Goal: Task Accomplishment & Management: Manage account settings

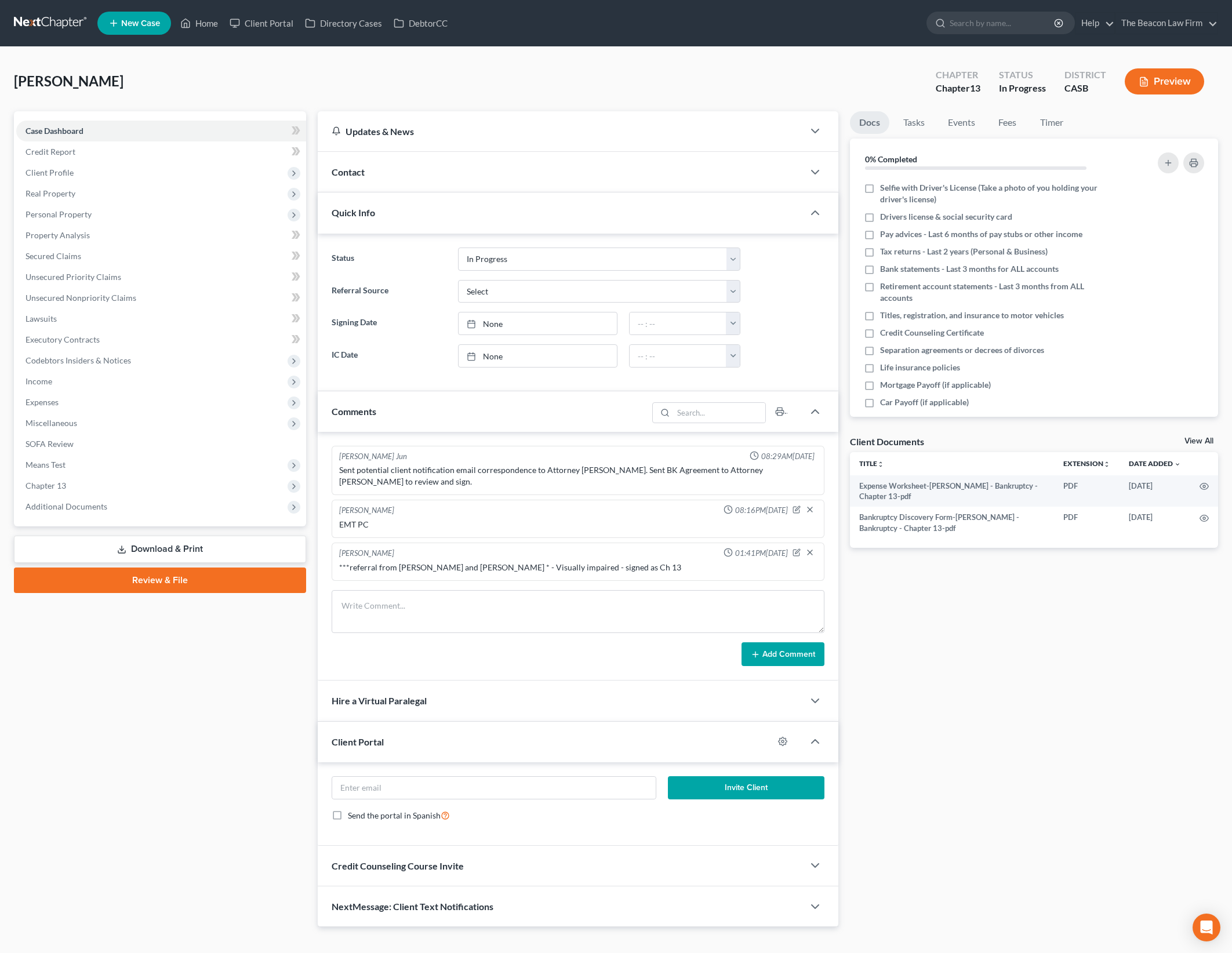
select select "3"
click at [527, 606] on textarea at bounding box center [578, 611] width 492 height 43
click at [1054, 725] on div "Docs Tasks Events Fees Timer 0% Completed Nothing here yet! Selfie with Driver'…" at bounding box center [1034, 519] width 380 height 816
click at [214, 25] on link "Home" at bounding box center [199, 23] width 49 height 21
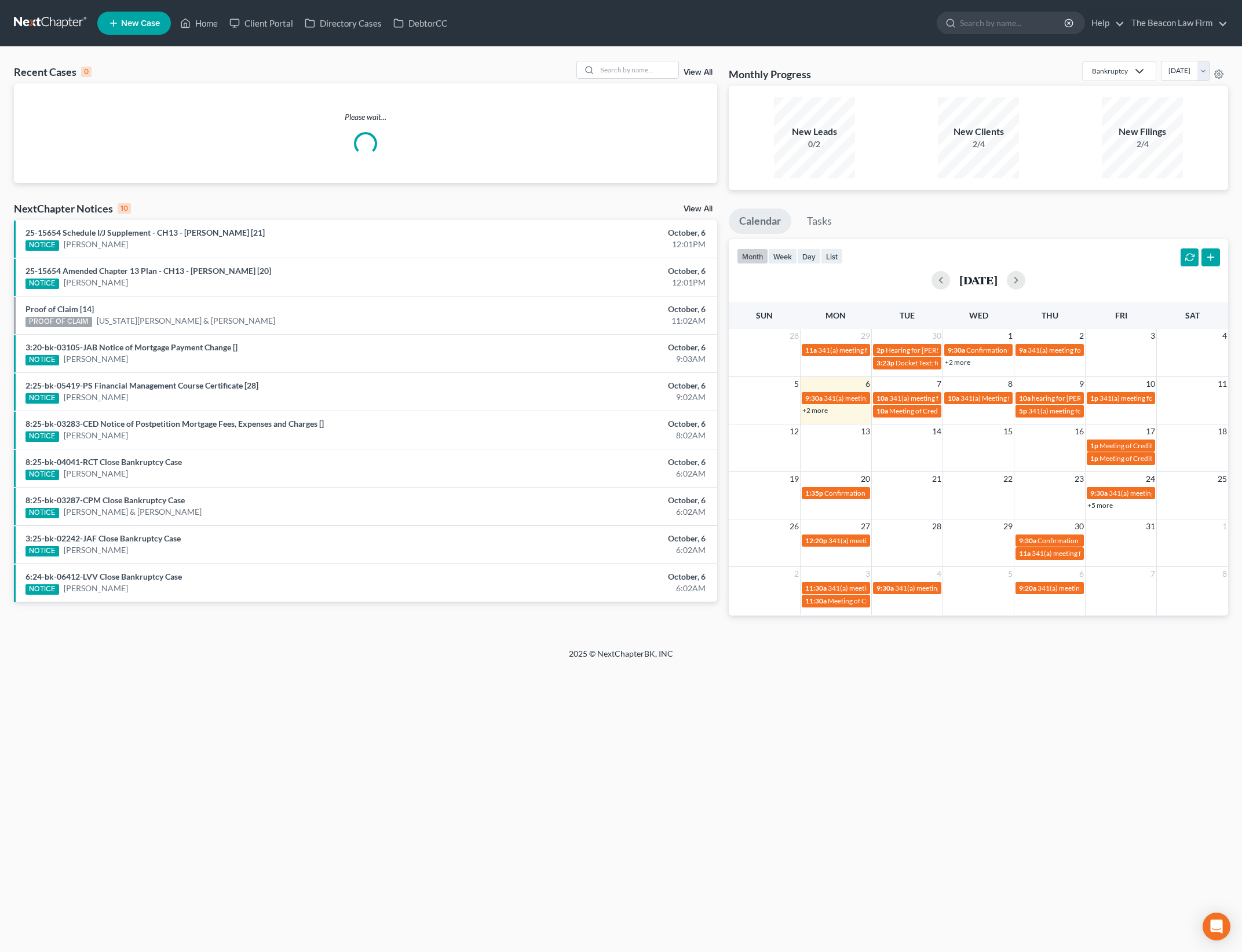
click at [636, 57] on div "Recent Cases 0 View All Please wait... NextChapter Notices 10 View All 25-15654…" at bounding box center [621, 347] width 1242 height 601
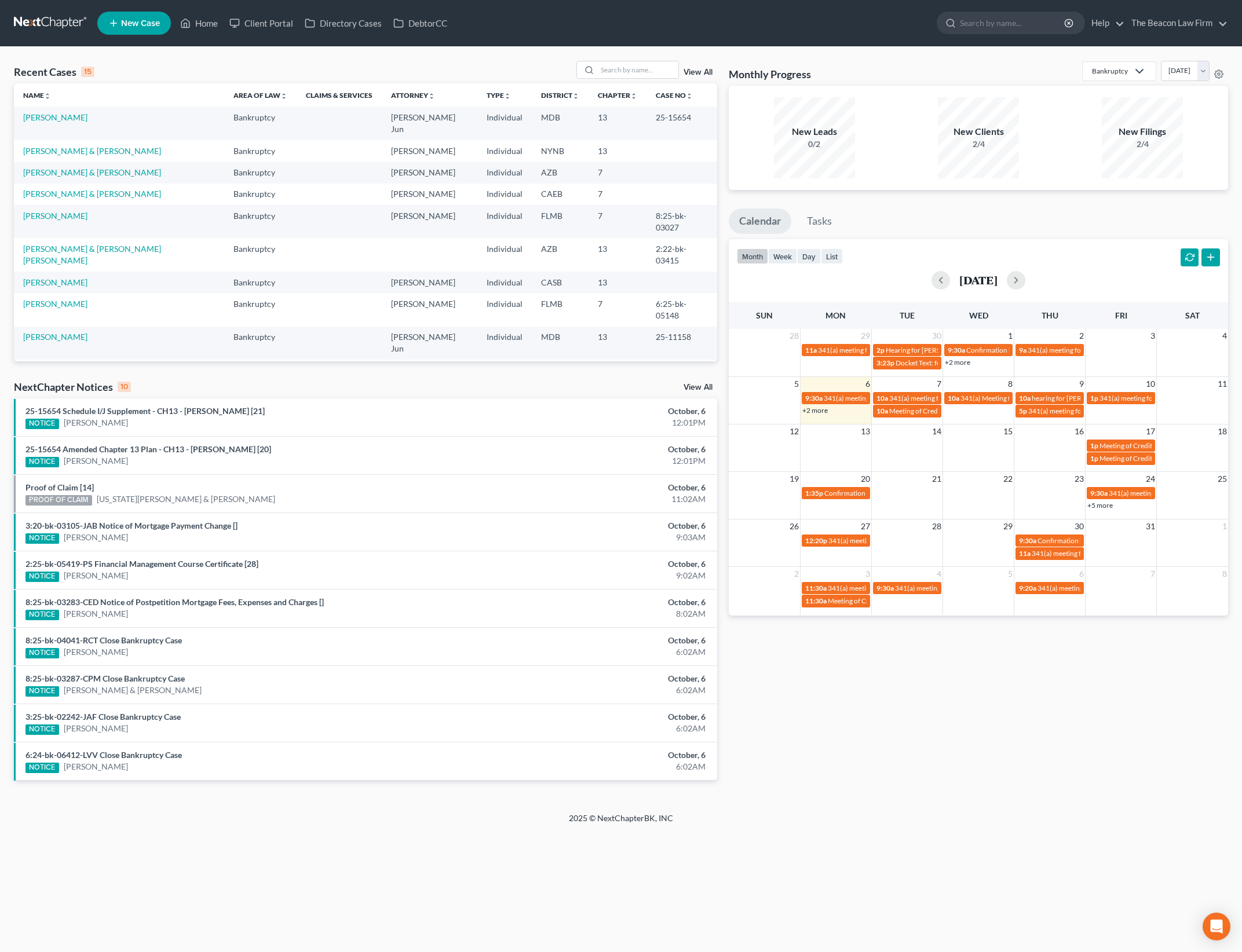
click at [633, 79] on div "Recent Cases 15 View All" at bounding box center [365, 71] width 703 height 22
click at [634, 65] on input "search" at bounding box center [638, 70] width 81 height 17
type input "[PERSON_NAME]"
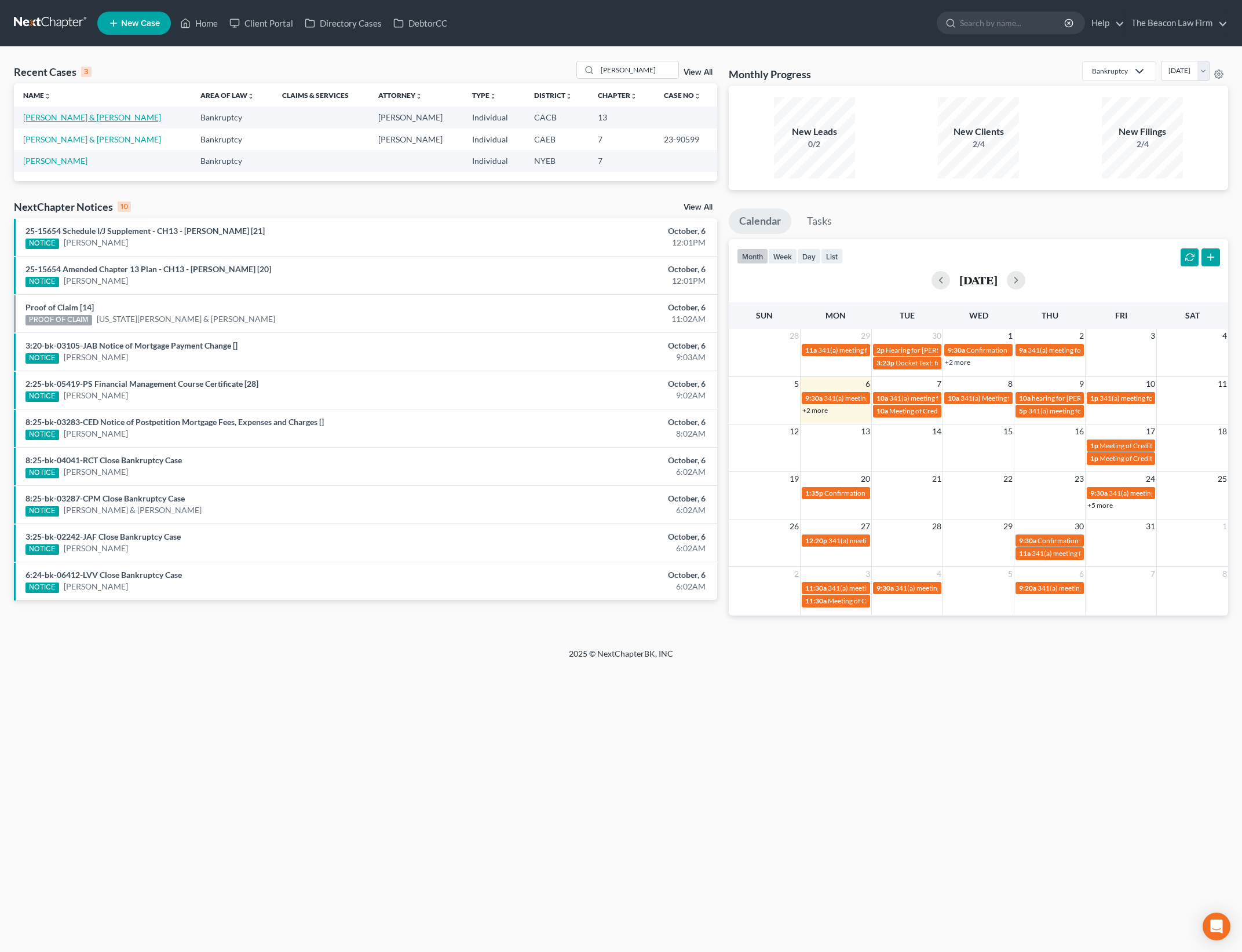
click at [88, 120] on link "[PERSON_NAME] & [PERSON_NAME]" at bounding box center [91, 117] width 138 height 10
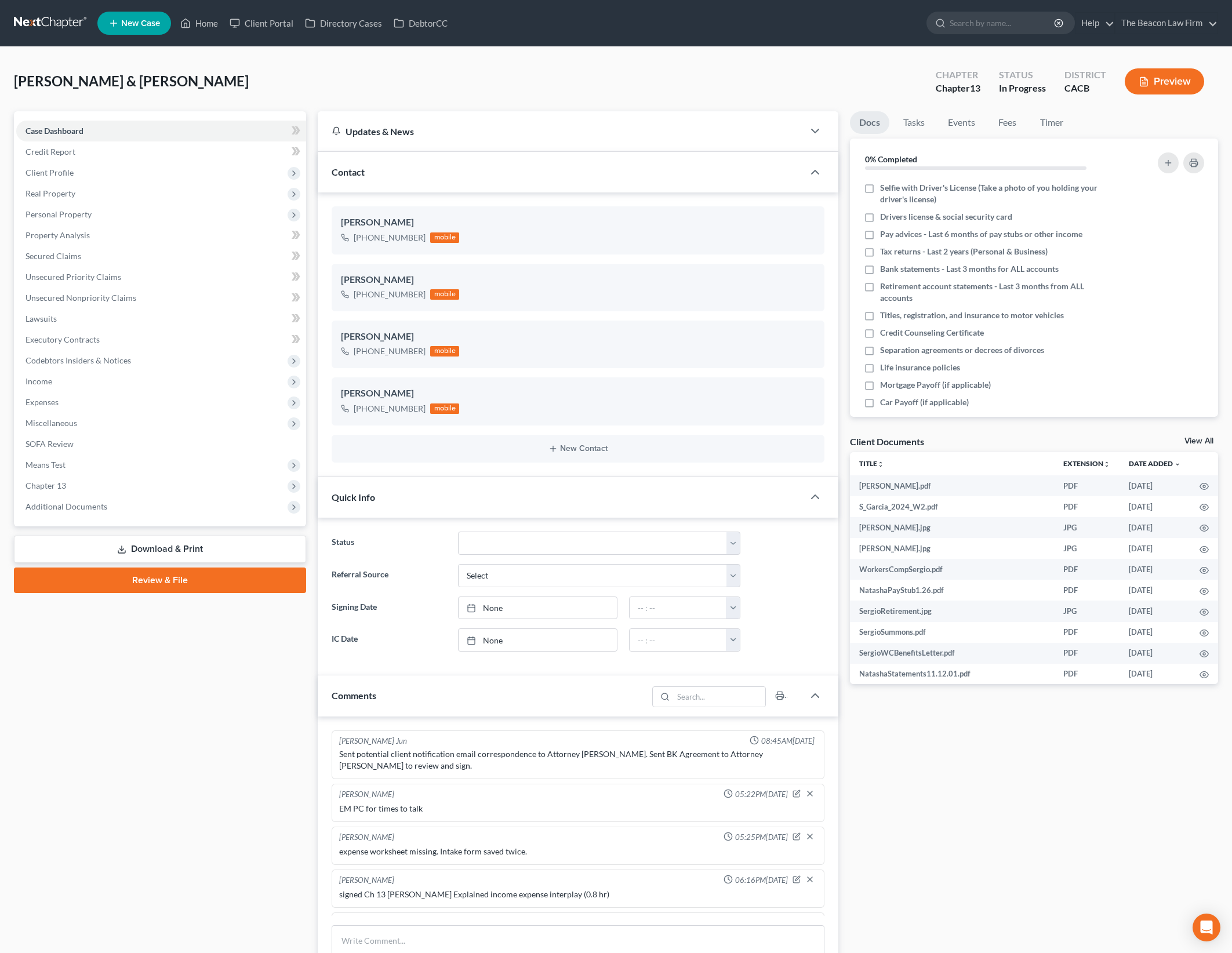
scroll to position [1881, 0]
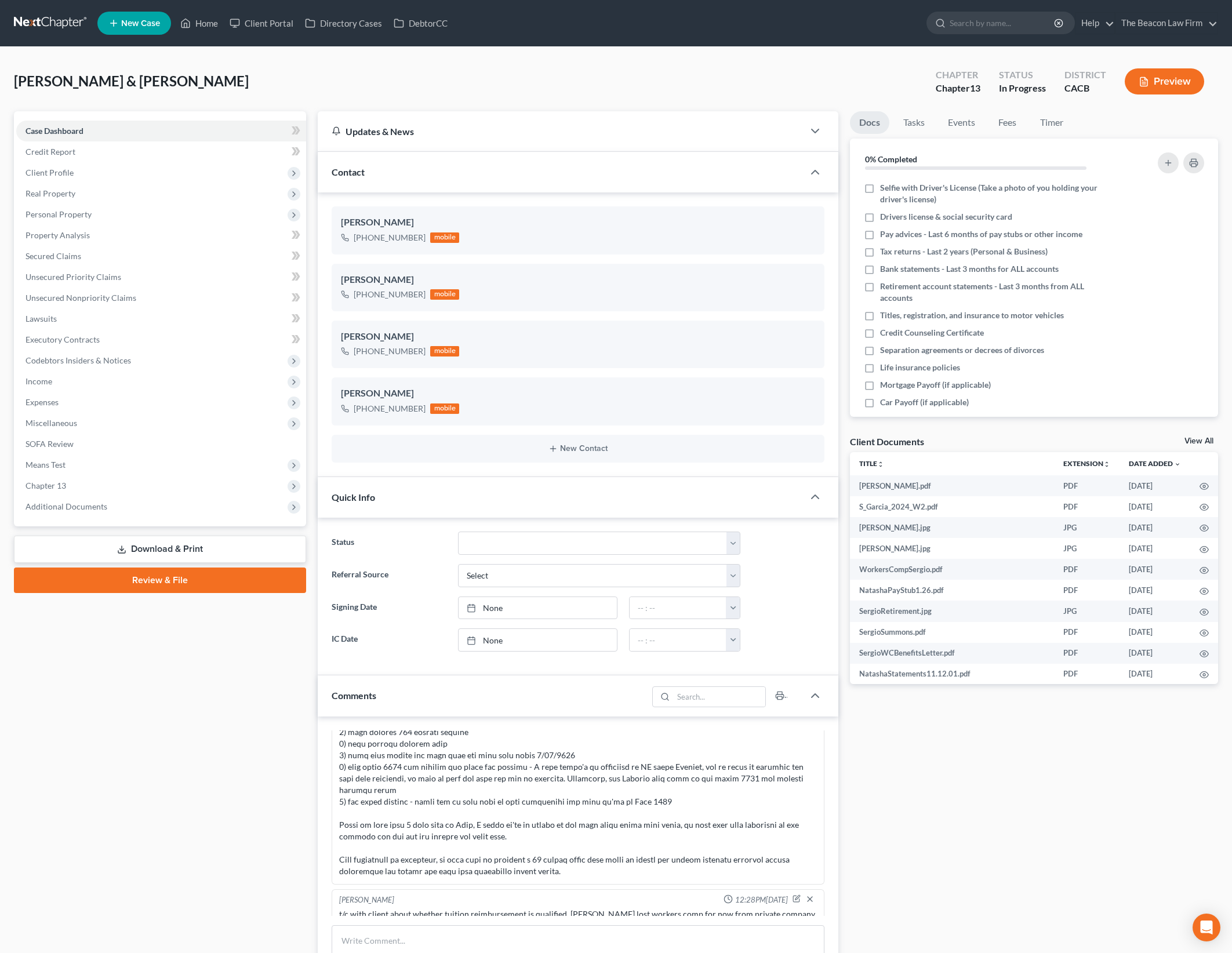
click at [926, 841] on div "Docs Tasks Events Fees Timer 0% Completed Nothing here yet! Selfie with Driver'…" at bounding box center [1034, 681] width 380 height 1140
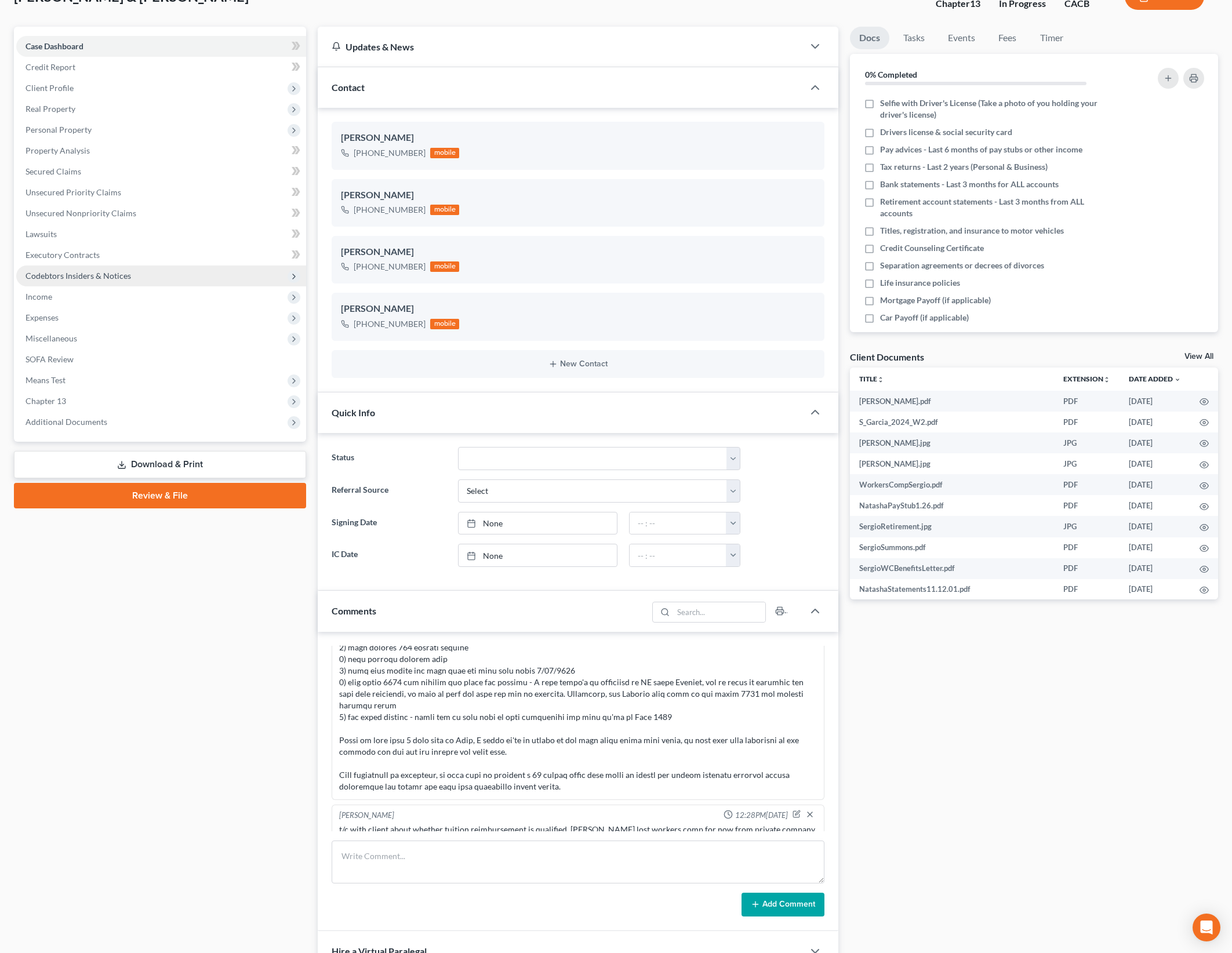
scroll to position [72, 0]
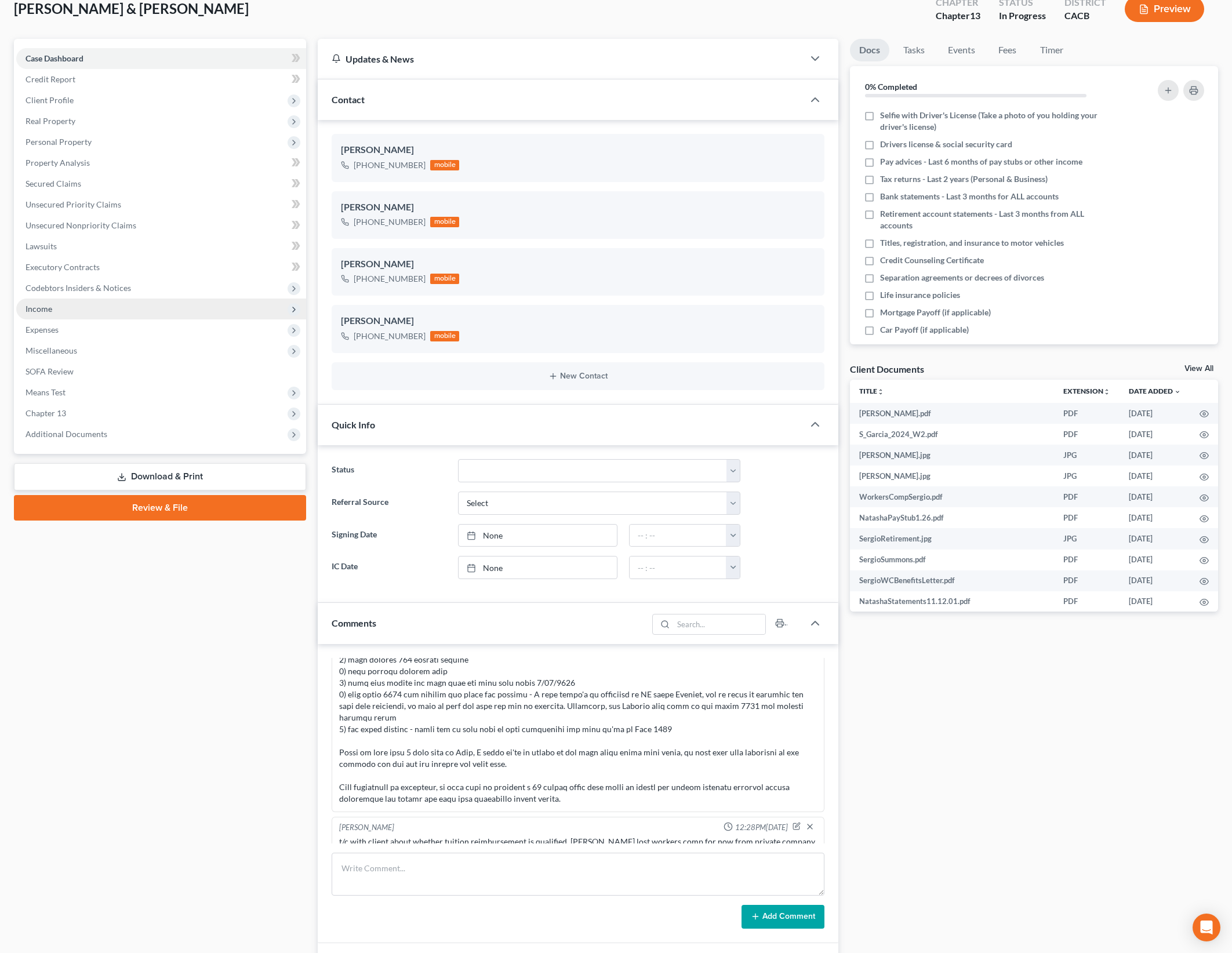
click at [117, 308] on span "Income" at bounding box center [161, 308] width 290 height 21
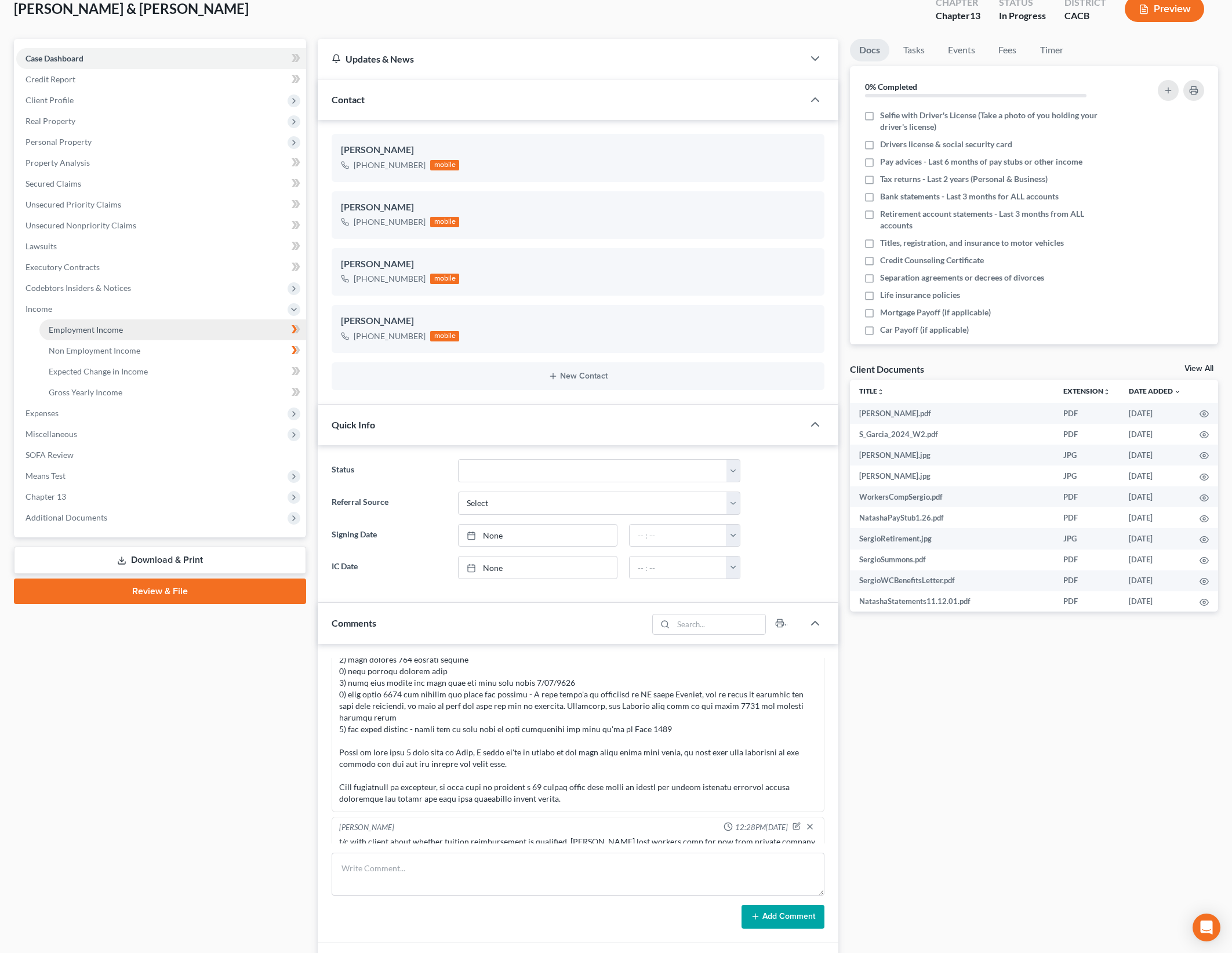
click at [128, 326] on link "Employment Income" at bounding box center [172, 329] width 267 height 21
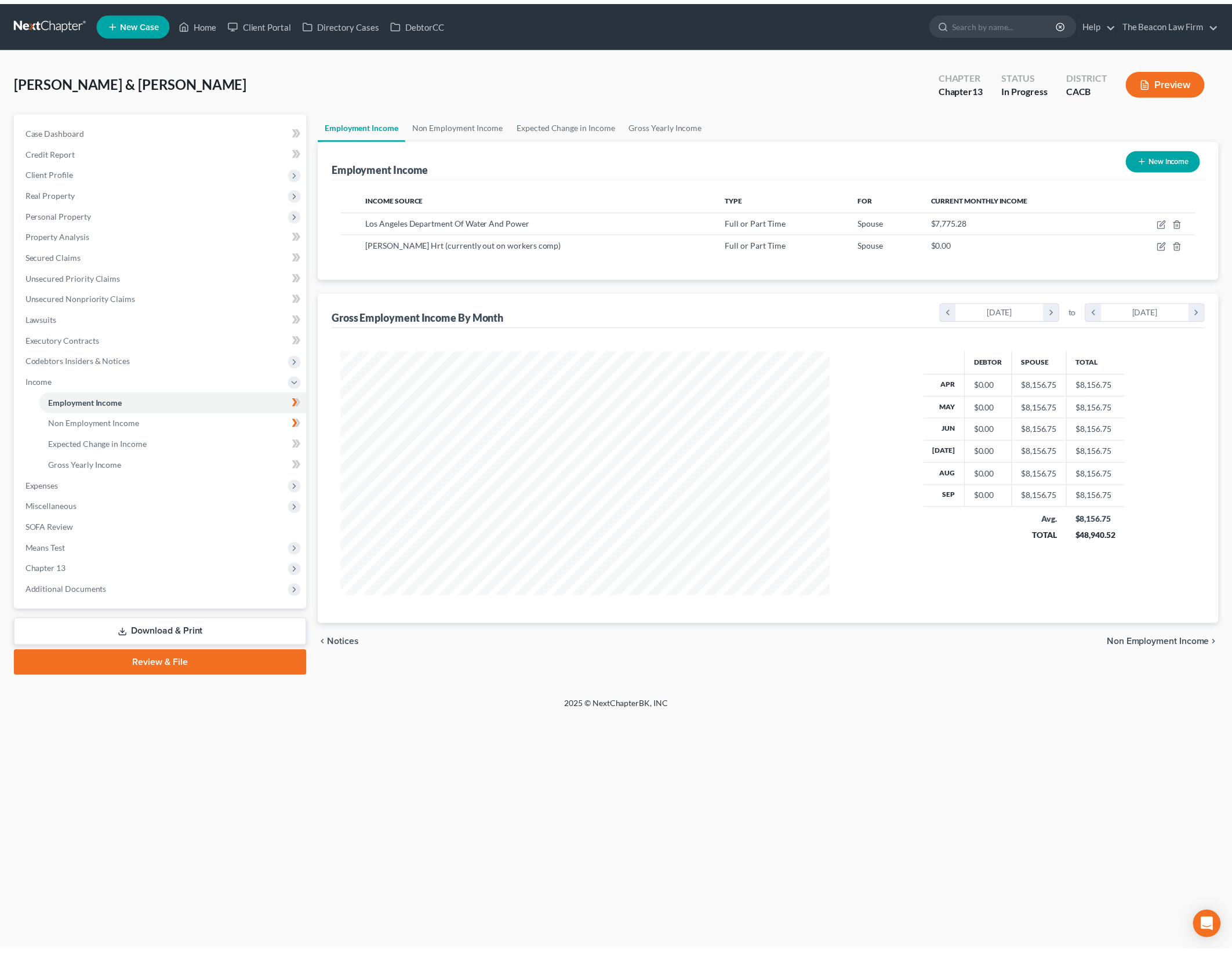
scroll to position [246, 517]
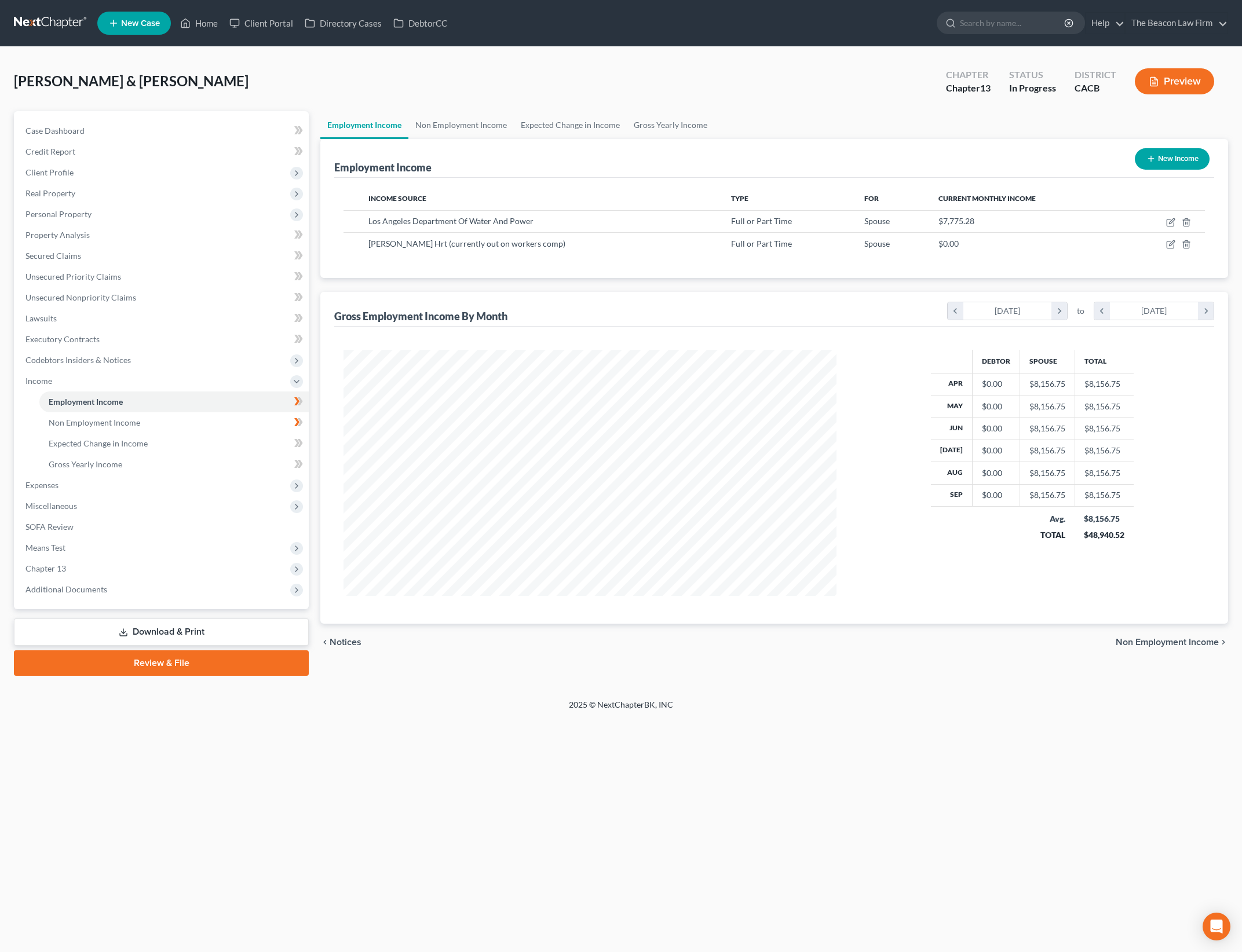
click at [586, 339] on div "Debtor Spouse Total Apr $0.00 $8,156.75 $8,156.75 May $0.00 $8,156.75 $8,156.75…" at bounding box center [774, 475] width 880 height 297
click at [1171, 218] on icon "button" at bounding box center [1171, 222] width 9 height 9
select select "0"
select select "4"
select select "2"
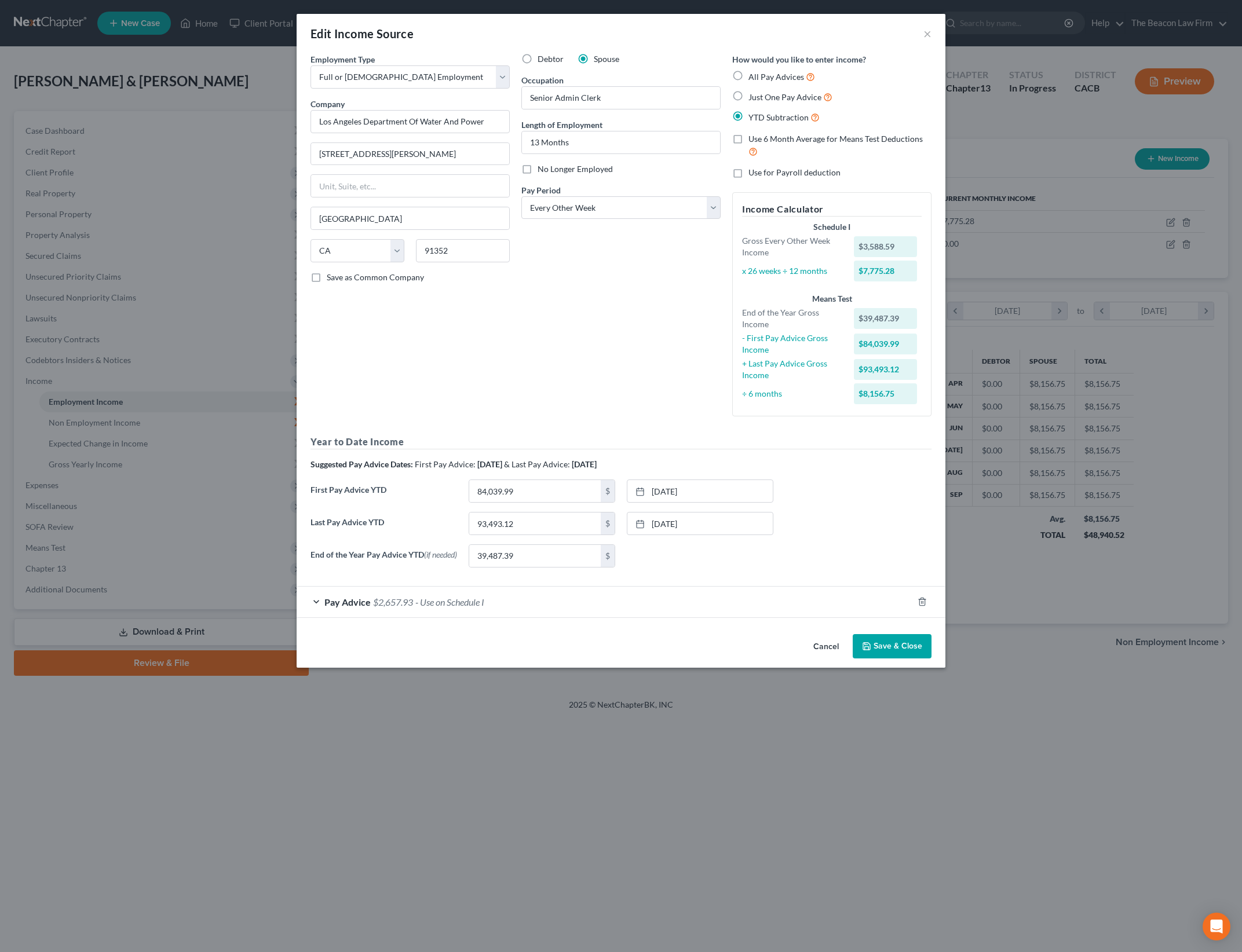
click at [105, 489] on div "Edit Income Source × Employment Type * Select Full or [DEMOGRAPHIC_DATA] Employ…" at bounding box center [621, 476] width 1242 height 952
click at [925, 29] on button "×" at bounding box center [928, 34] width 8 height 14
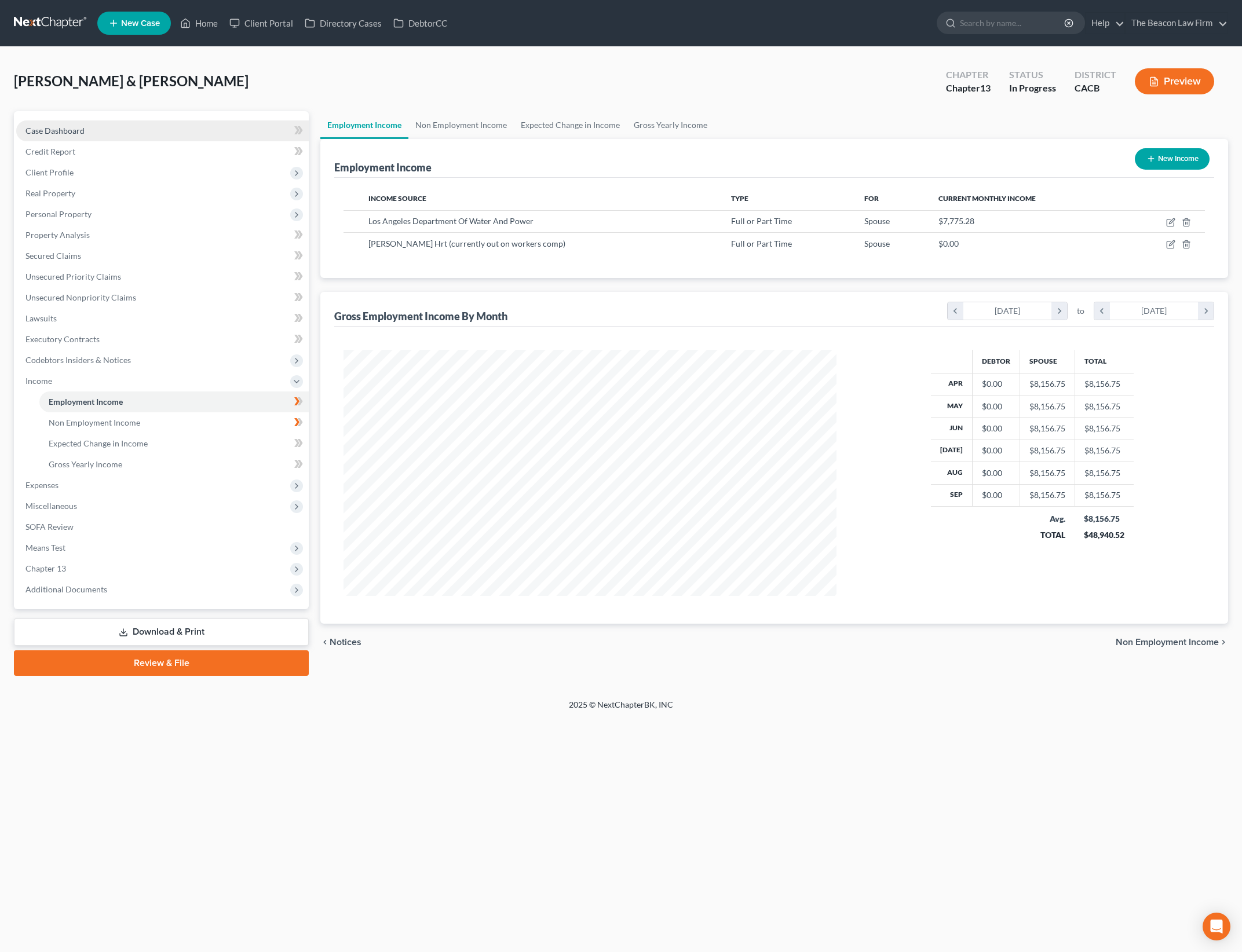
click at [201, 136] on link "Case Dashboard" at bounding box center [162, 131] width 293 height 21
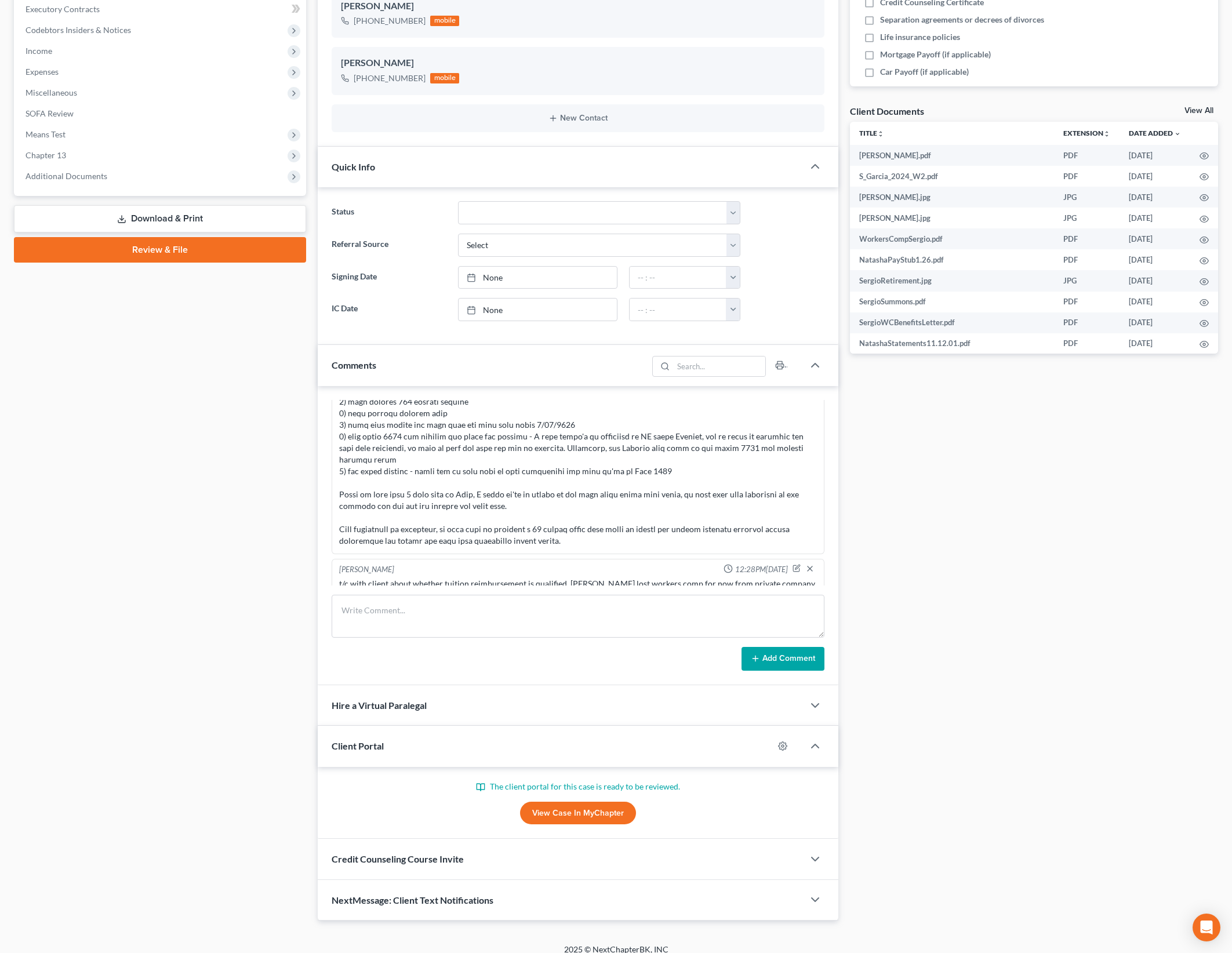
scroll to position [342, 0]
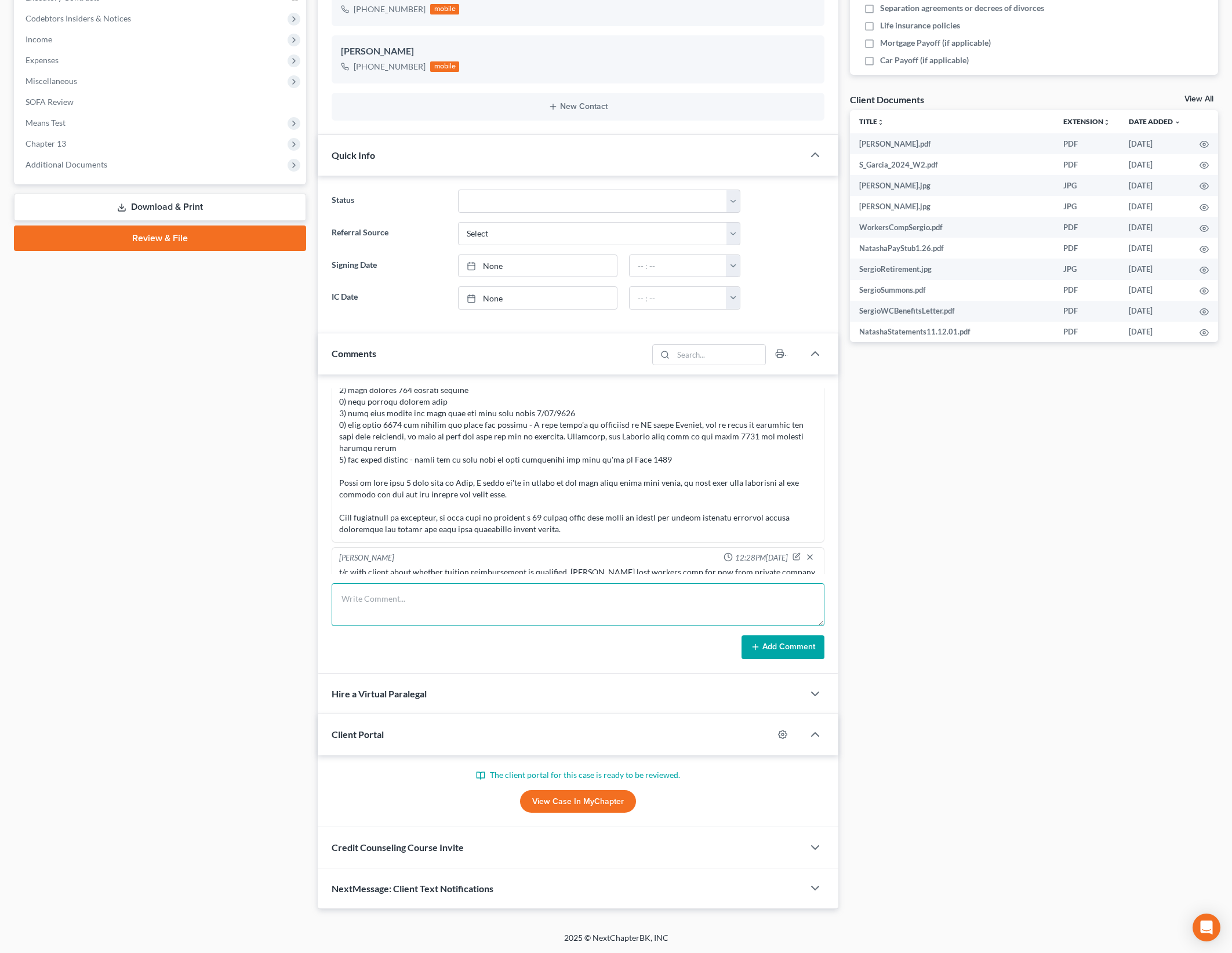
click at [636, 608] on textarea at bounding box center [578, 605] width 492 height 43
type textarea "n"
type textarea "t/c to client - need updated pay stubs from [DATE] for [PERSON_NAME] and update…"
click at [811, 642] on button "Add Comment" at bounding box center [783, 648] width 83 height 25
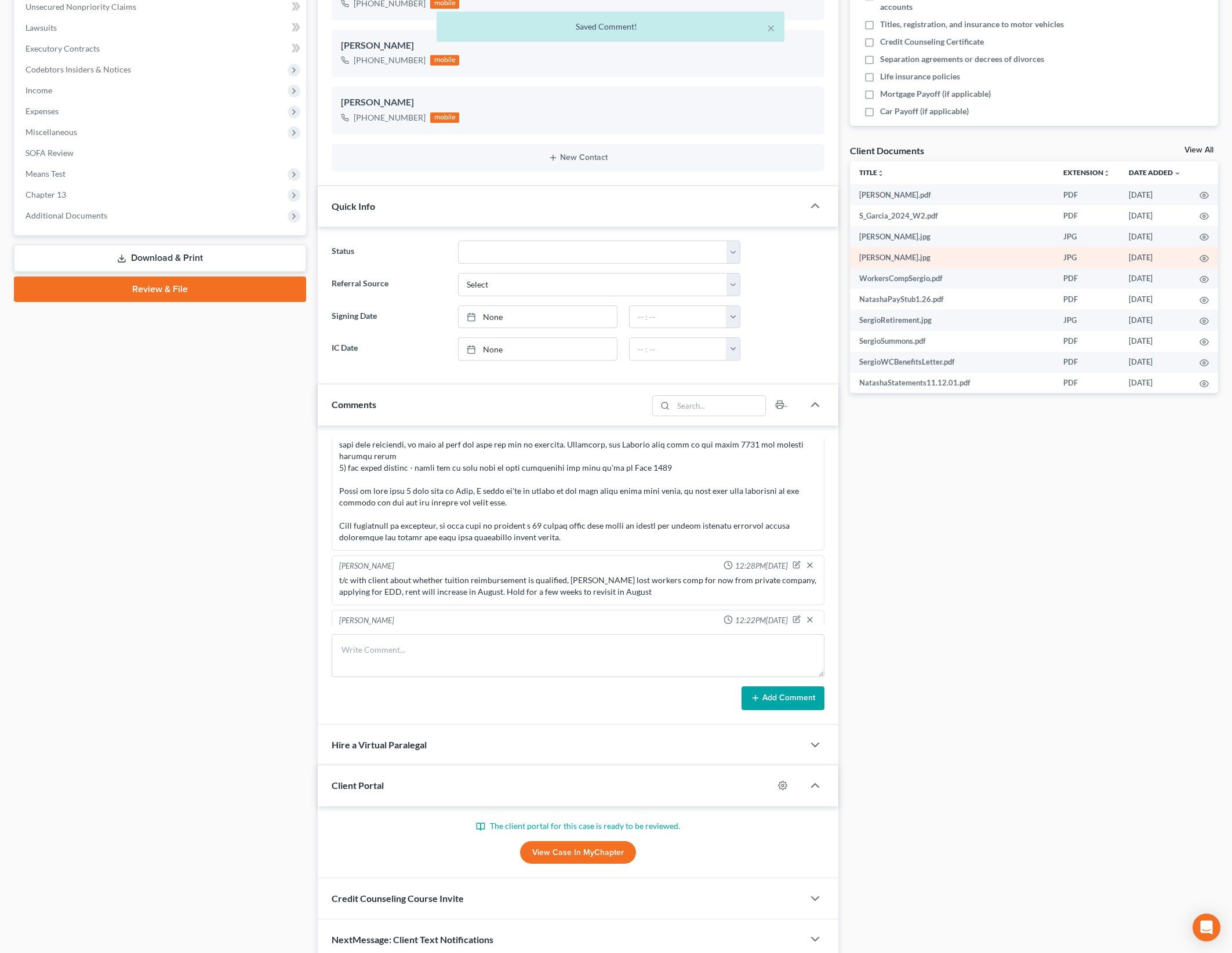
scroll to position [0, 0]
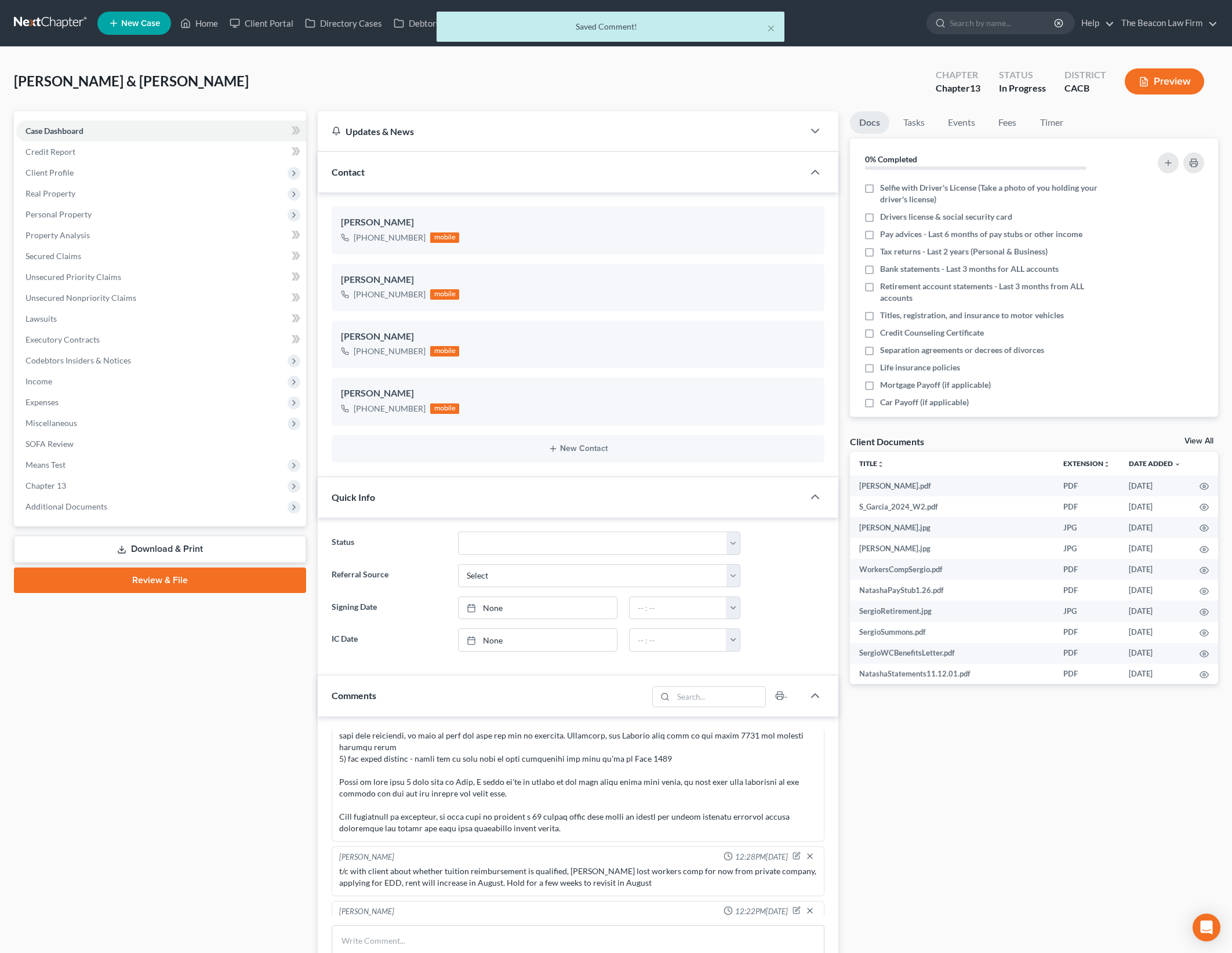
click at [763, 24] on div "Saved Comment!" at bounding box center [611, 26] width 329 height 12
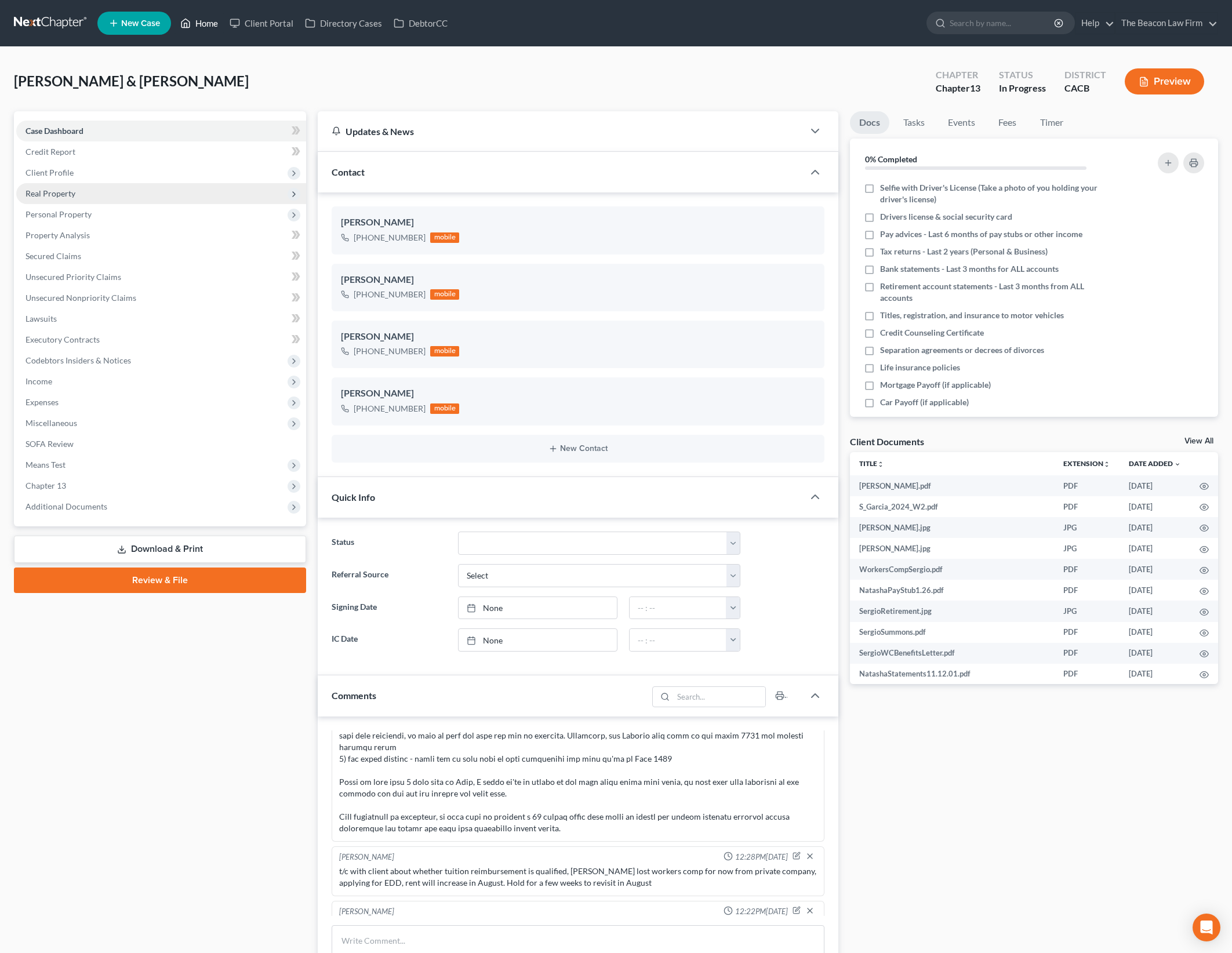
click at [203, 30] on link "Home" at bounding box center [199, 23] width 49 height 21
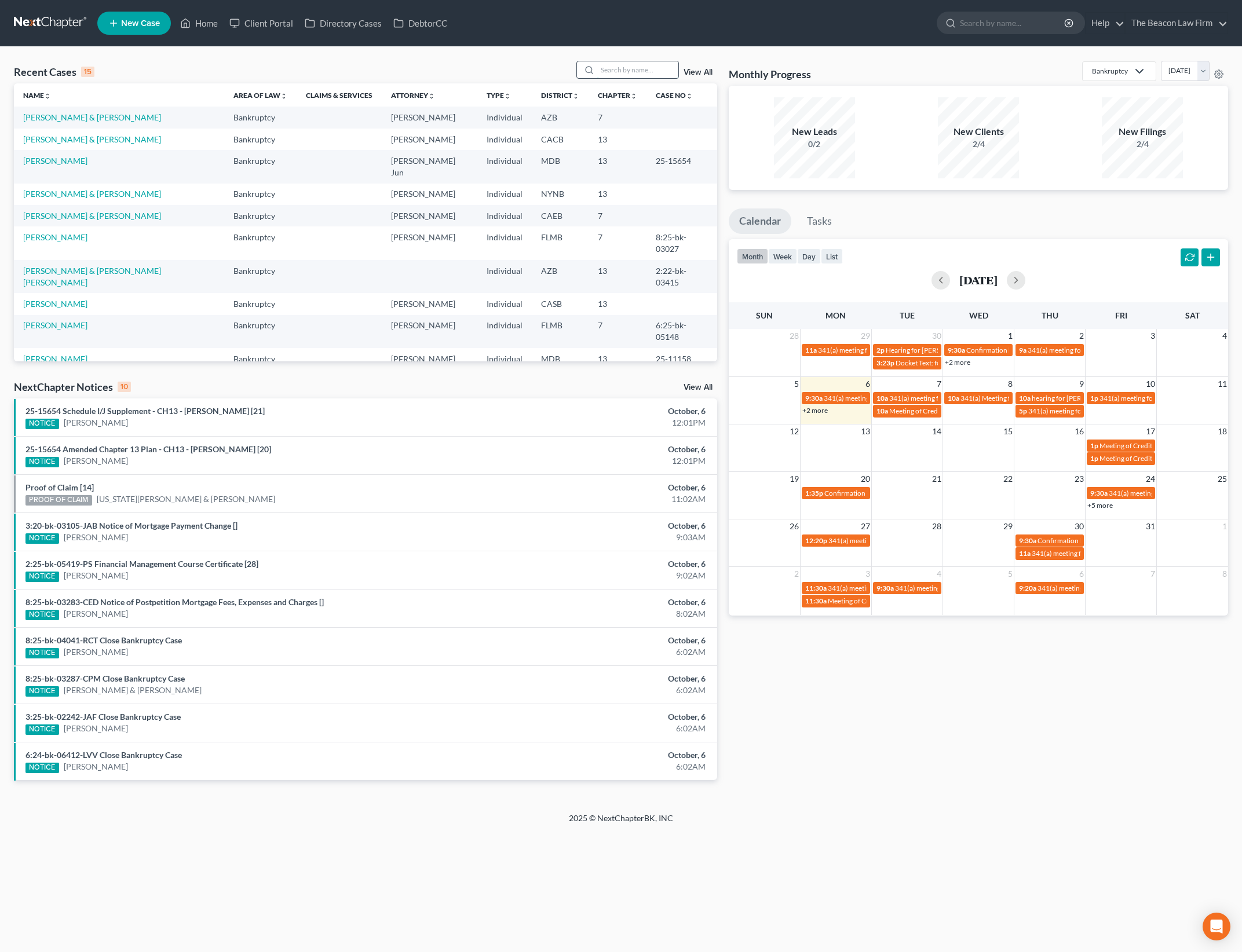
click at [646, 74] on input "search" at bounding box center [638, 70] width 81 height 17
type input "[PERSON_NAME]"
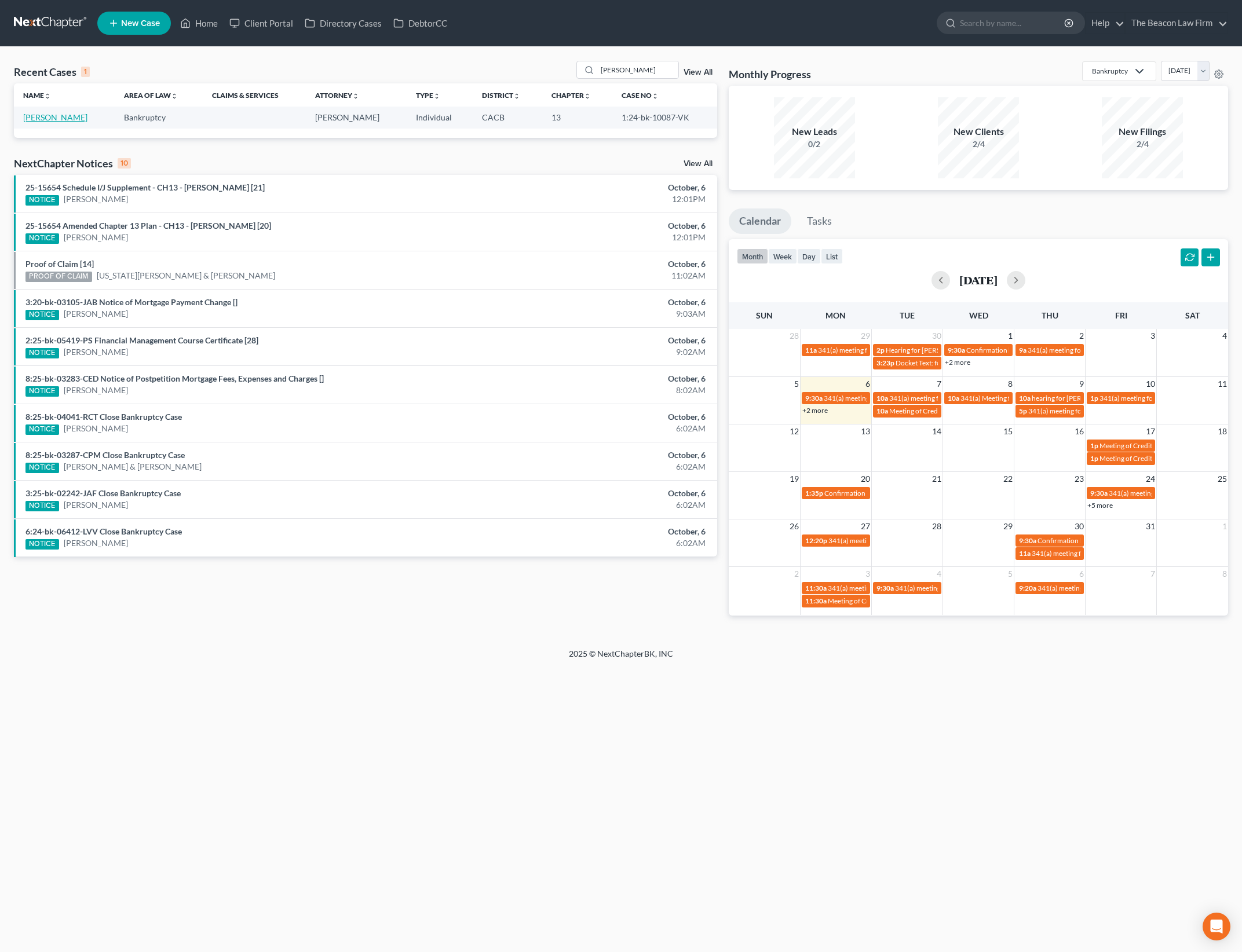
click at [51, 114] on link "[PERSON_NAME]" at bounding box center [55, 117] width 65 height 10
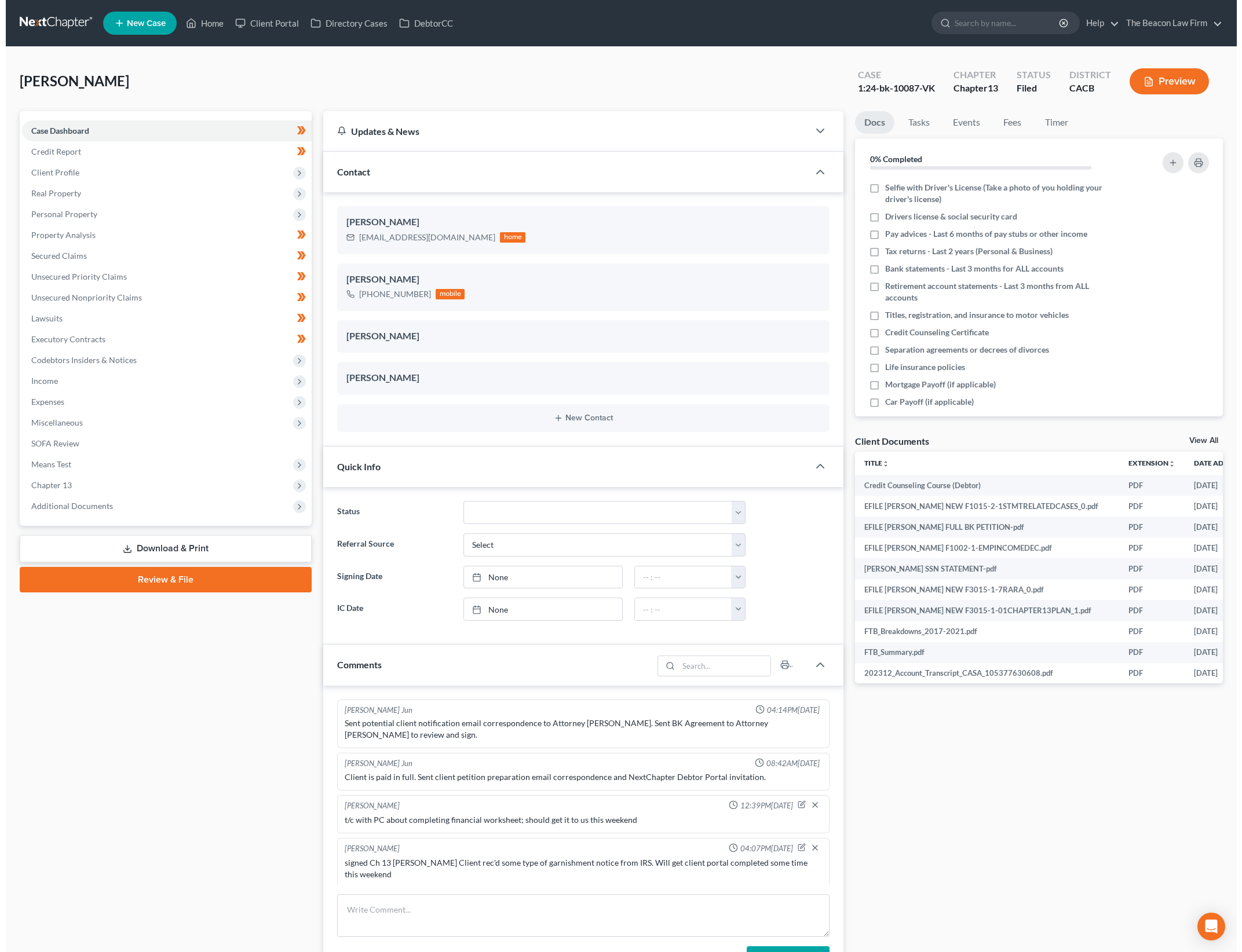
scroll to position [1457, 0]
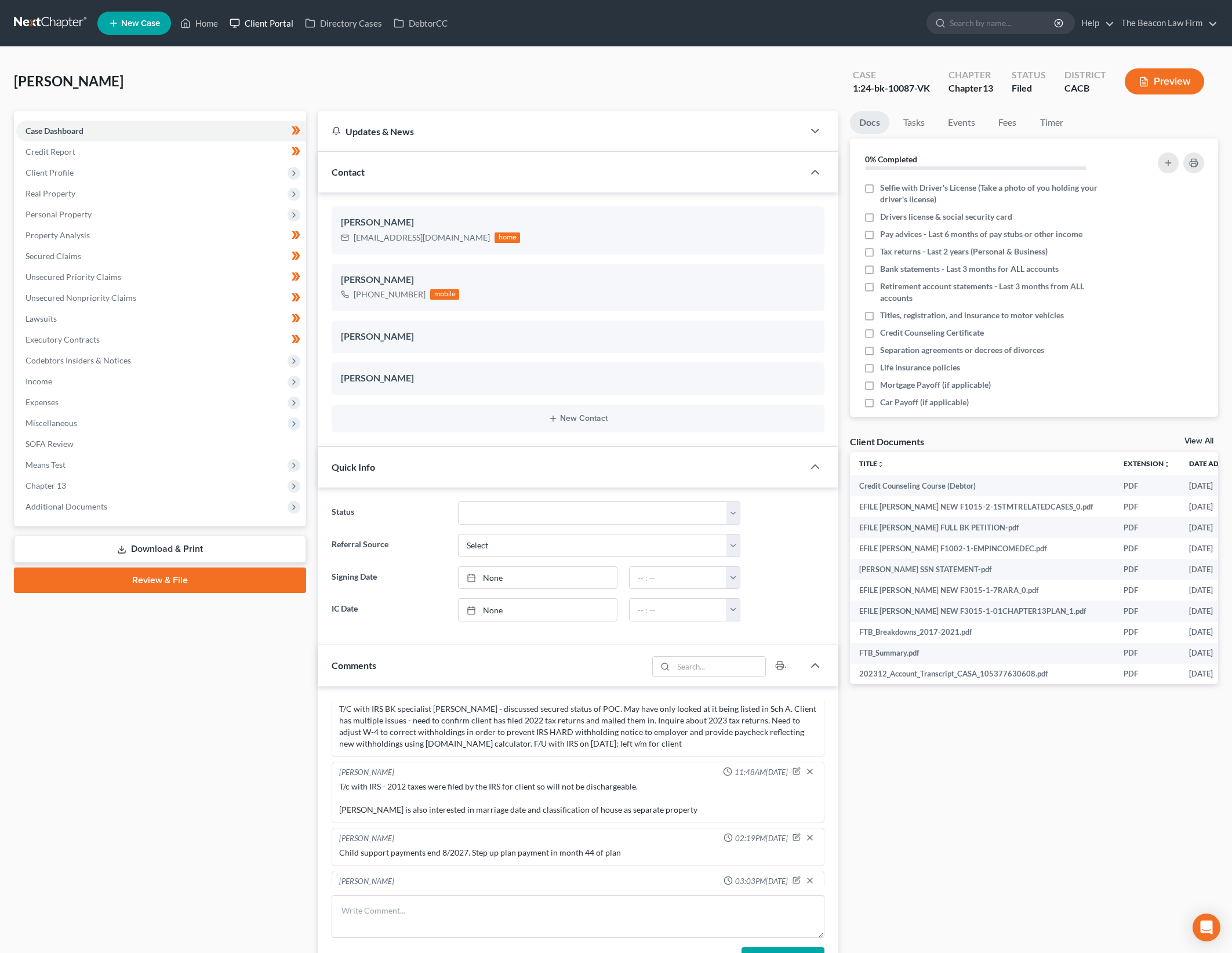
drag, startPoint x: 206, startPoint y: 670, endPoint x: 238, endPoint y: 16, distance: 654.8
click at [206, 670] on div "Case Dashboard Payments Invoices Payments Payments Credit Report Client Profile" at bounding box center [160, 753] width 304 height 1283
drag, startPoint x: 138, startPoint y: 375, endPoint x: 152, endPoint y: 378, distance: 14.3
click at [138, 375] on span "Income" at bounding box center [161, 381] width 290 height 21
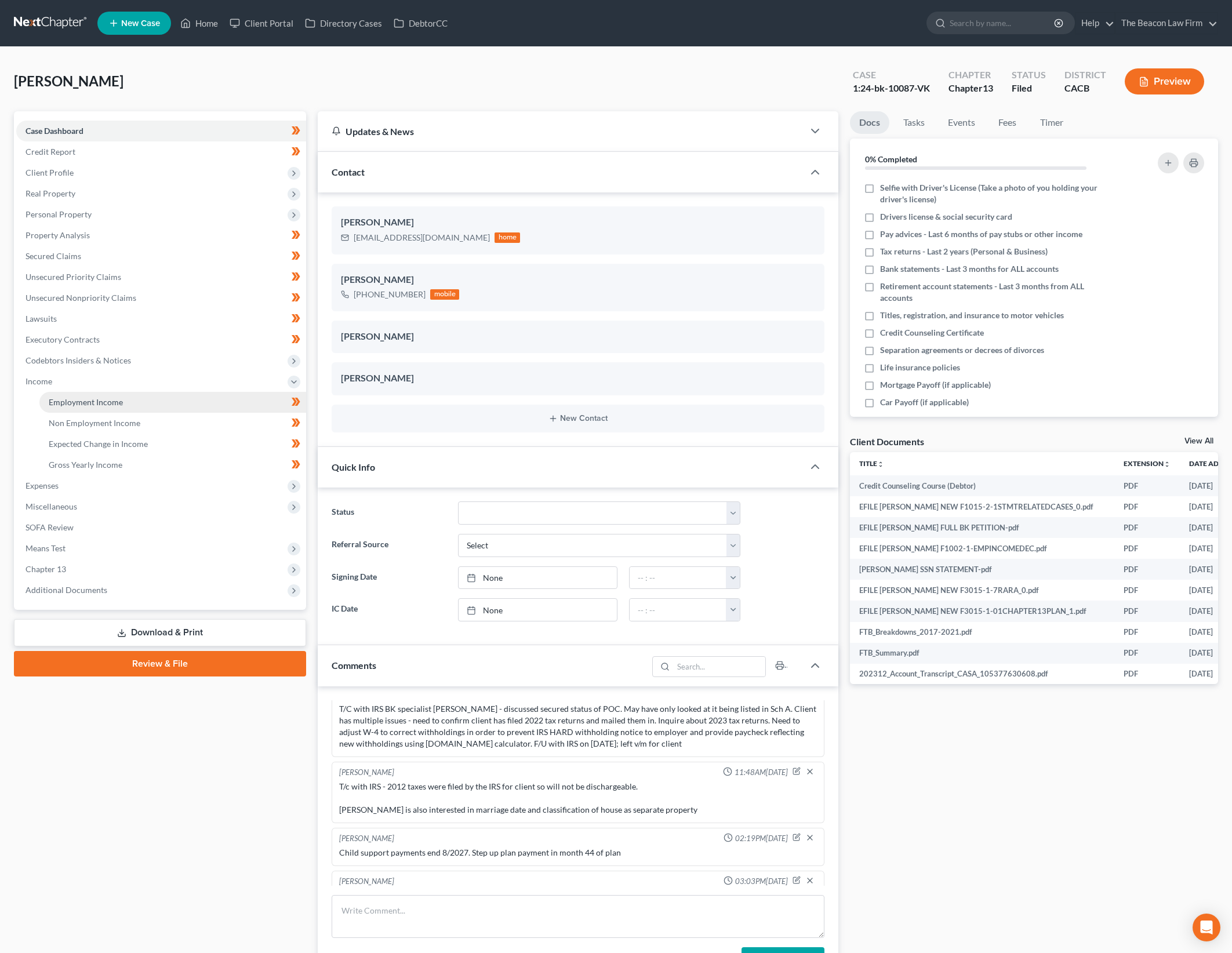
click at [158, 398] on link "Employment Income" at bounding box center [172, 402] width 267 height 21
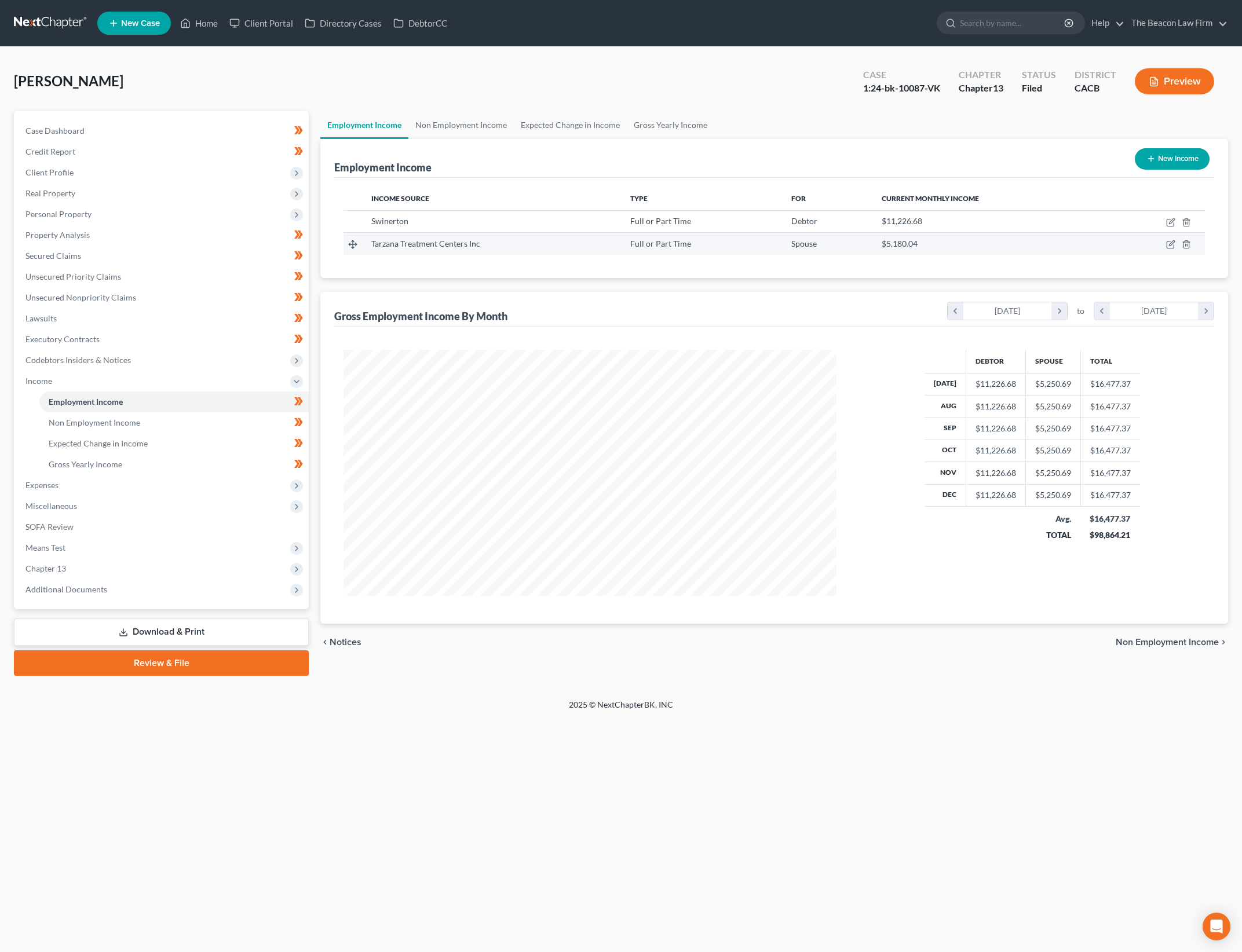
scroll to position [246, 516]
click at [1174, 221] on icon "button" at bounding box center [1171, 222] width 9 height 9
select select "0"
select select "4"
select select "1"
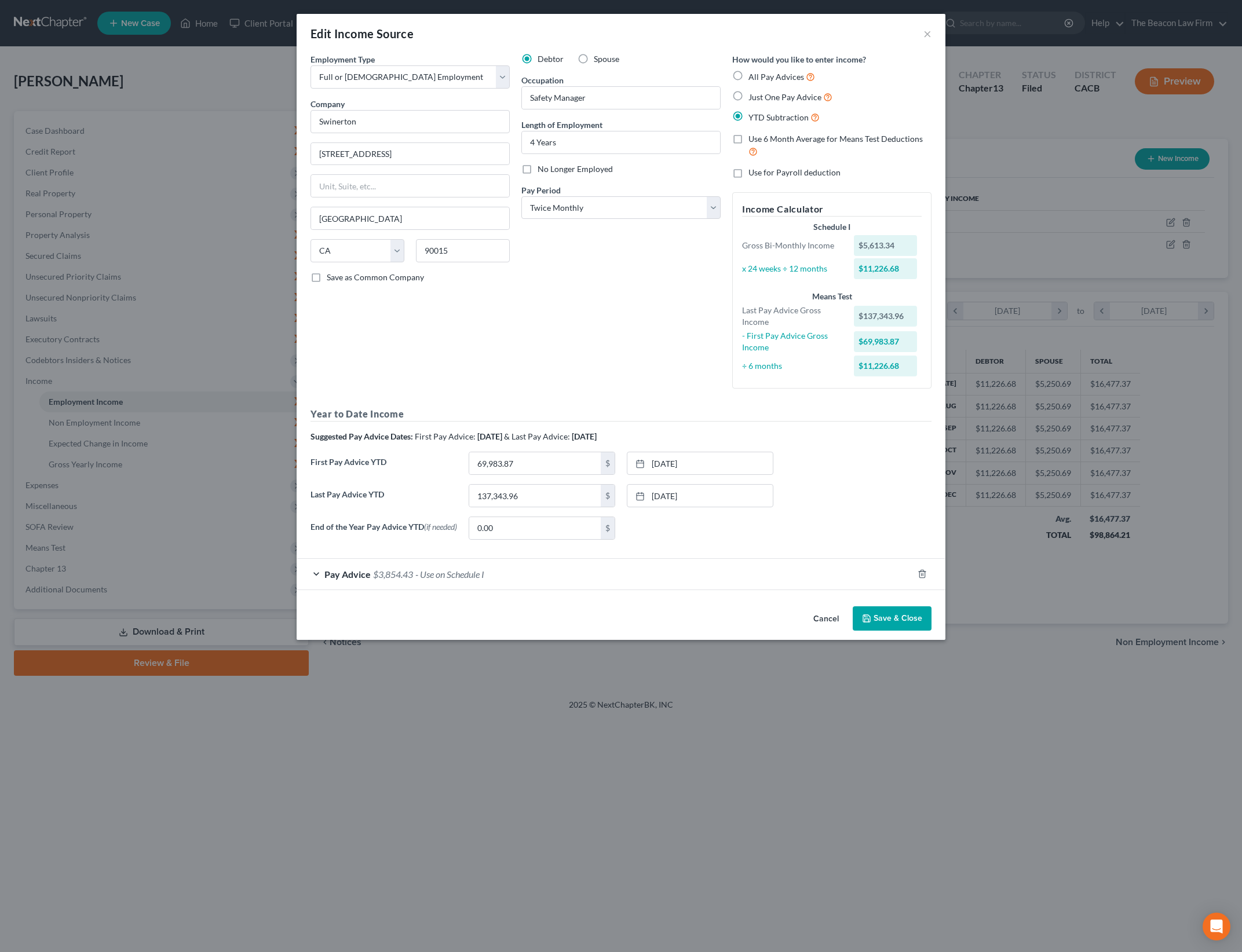
click at [813, 623] on button "Cancel" at bounding box center [825, 619] width 44 height 23
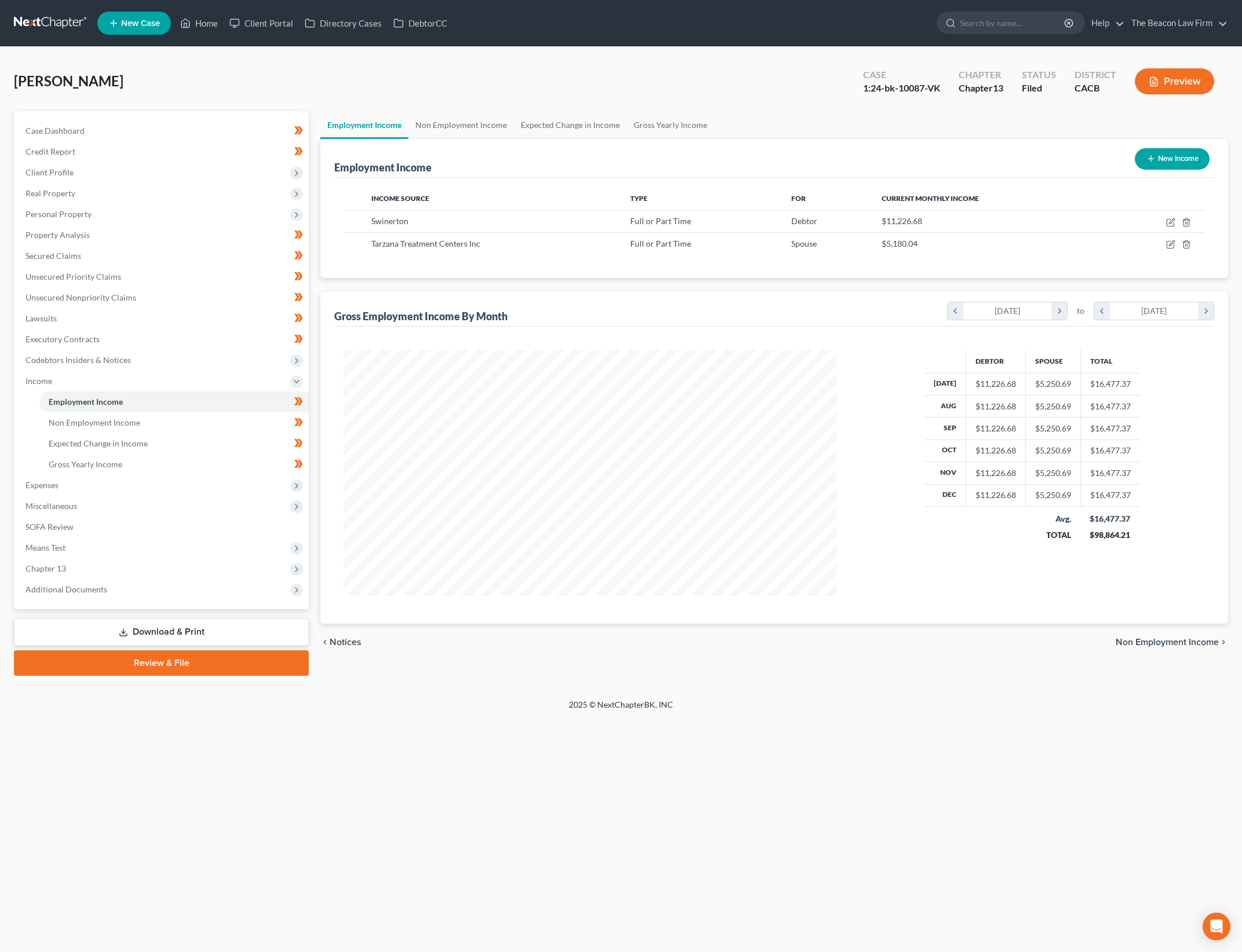
click at [1230, 375] on div "Employment Income Non Employment Income Expected Change in Income Gross Yearly …" at bounding box center [774, 393] width 919 height 565
click at [1166, 217] on icon "button" at bounding box center [1171, 222] width 9 height 9
select select "0"
select select "4"
select select "1"
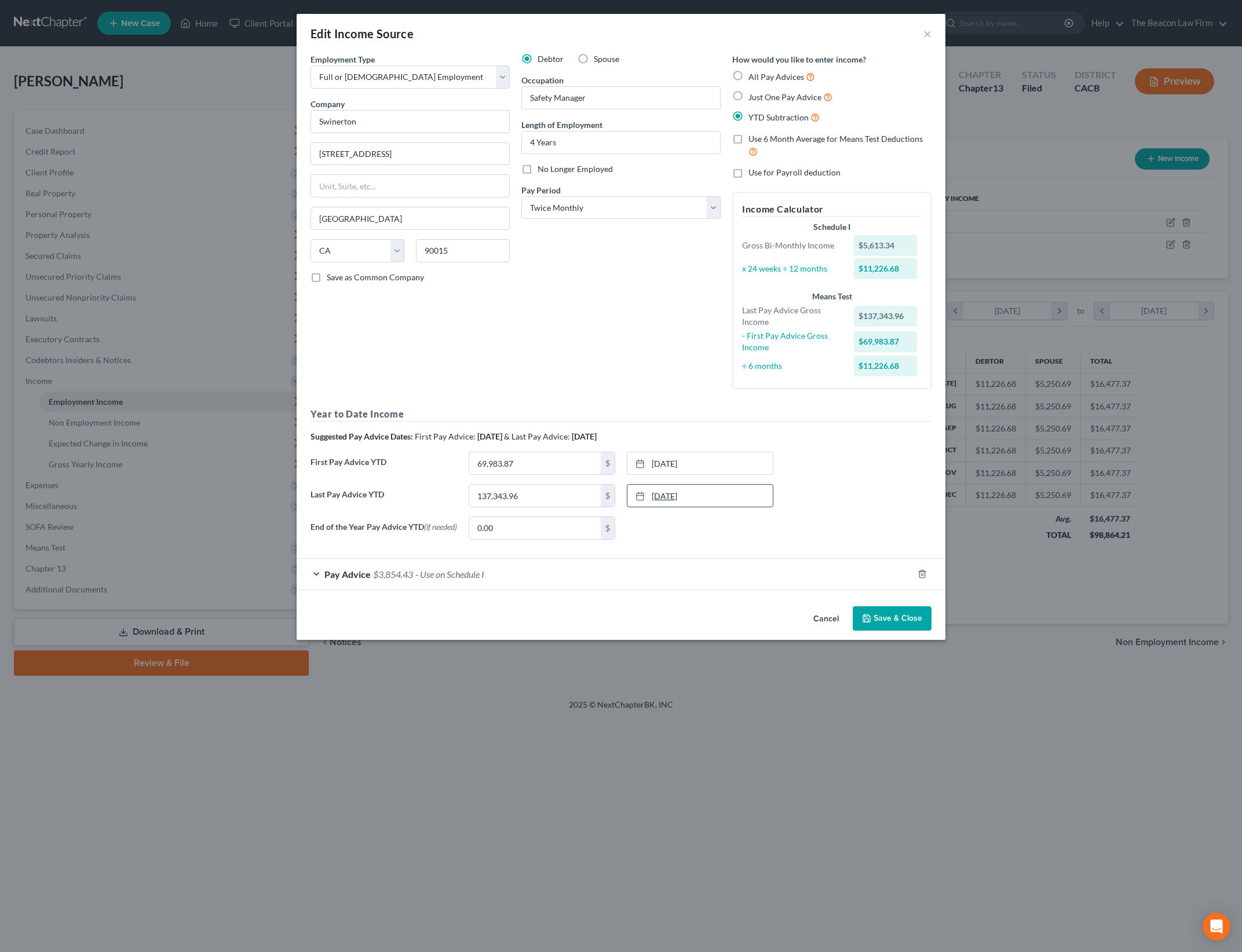
click at [698, 496] on link "[DATE]" at bounding box center [699, 496] width 145 height 22
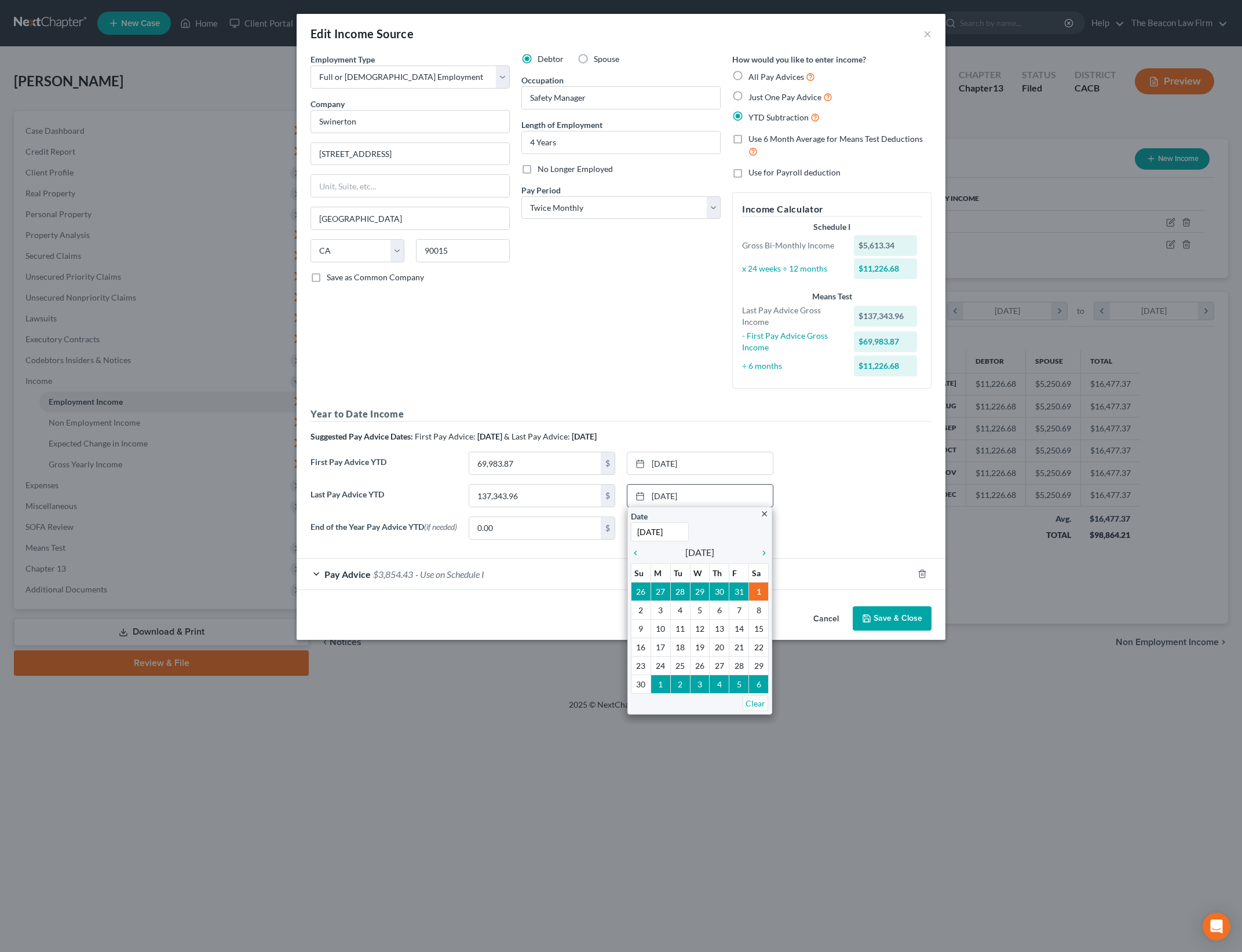
click at [660, 533] on input "[DATE]" at bounding box center [659, 532] width 58 height 19
type input "[DATE]"
click at [854, 457] on div "First Pay Advice YTD 69,983.87 $ [DATE] close Date [DATE] Time 12:00 AM chevron…" at bounding box center [621, 468] width 633 height 32
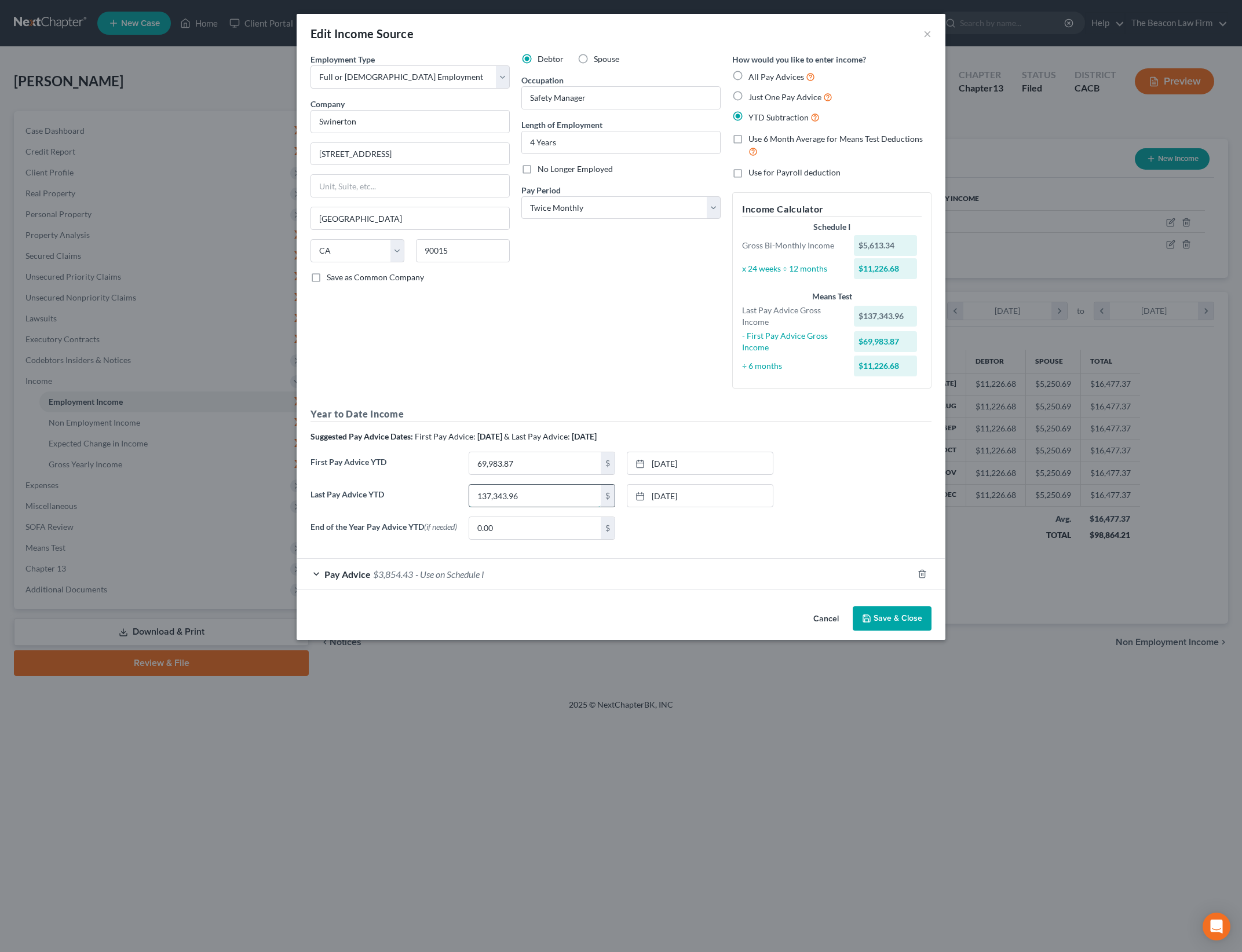
click at [563, 496] on input "137,343.96" at bounding box center [535, 496] width 131 height 22
click at [534, 494] on input "137,343.96" at bounding box center [535, 496] width 131 height 22
click at [534, 495] on input "137,343.96" at bounding box center [535, 496] width 131 height 22
type input "168,960"
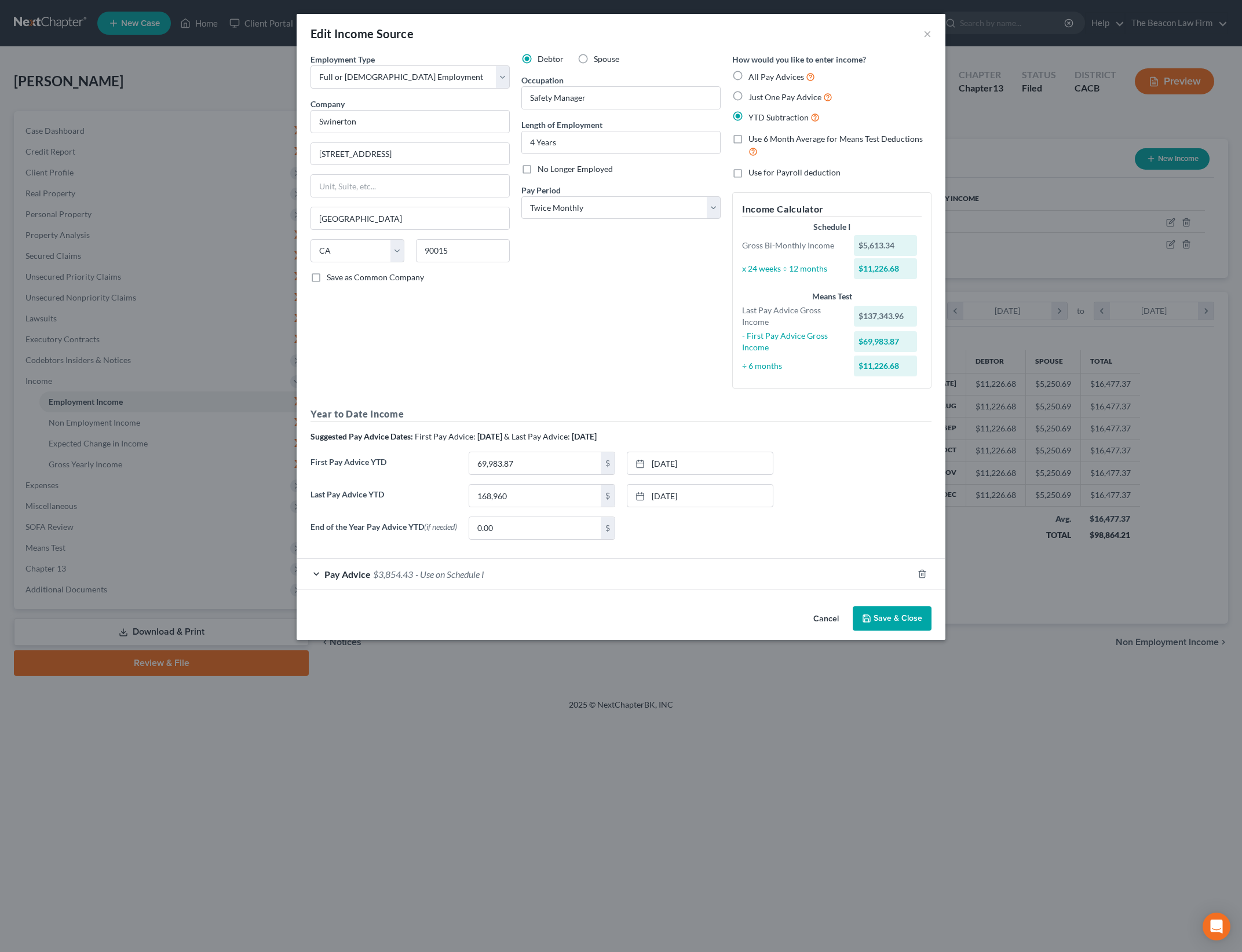
click at [848, 469] on div "First Pay Advice YTD 69,983.87 $ [DATE] close Date [DATE] Time 12:00 AM chevron…" at bounding box center [621, 468] width 633 height 32
click at [667, 465] on link "[DATE]" at bounding box center [699, 463] width 145 height 22
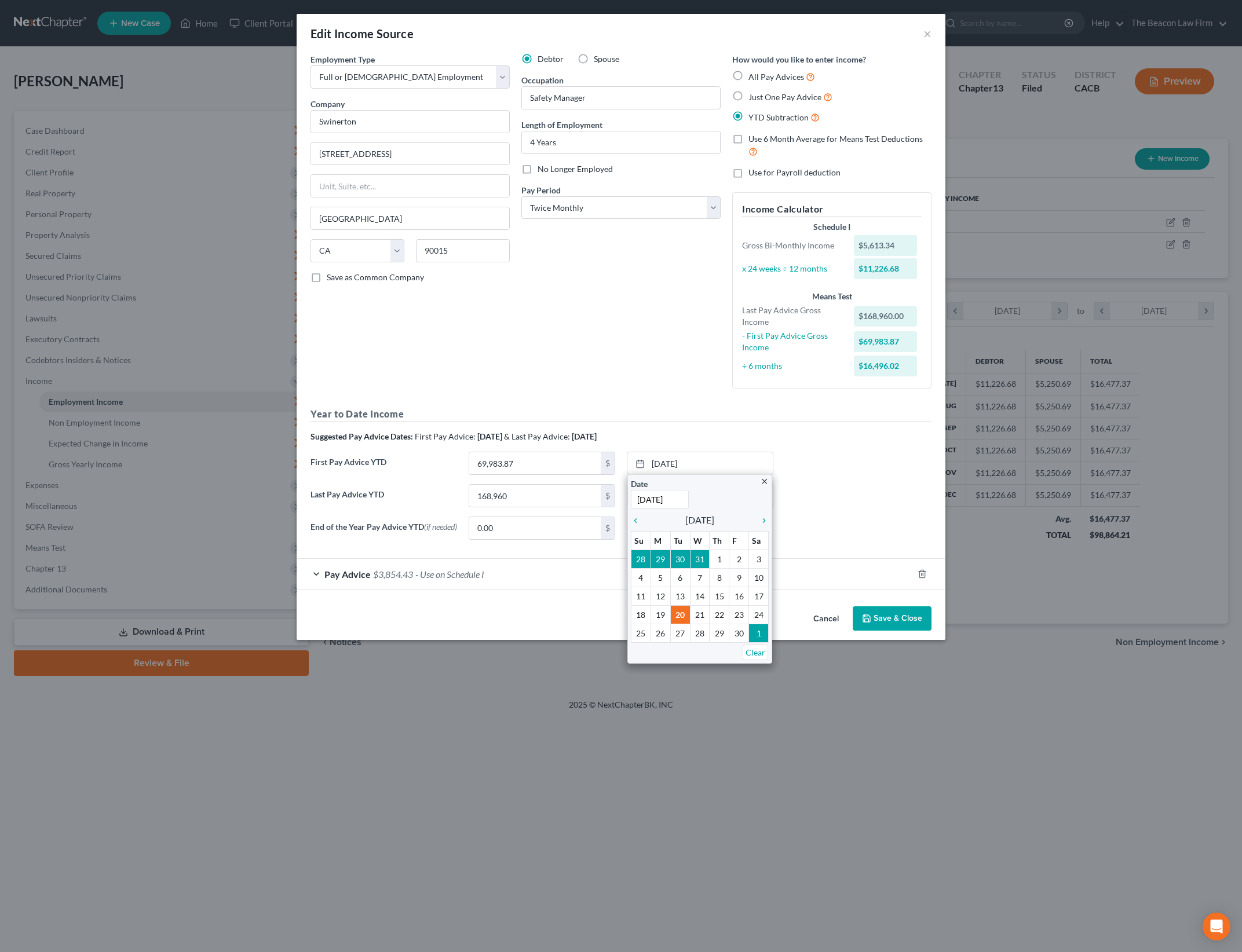
click at [830, 512] on div "Last Pay Advice YTD 168,960 $ [DATE] close Date [DATE] Time 12:00 AM chevron_le…" at bounding box center [621, 500] width 633 height 32
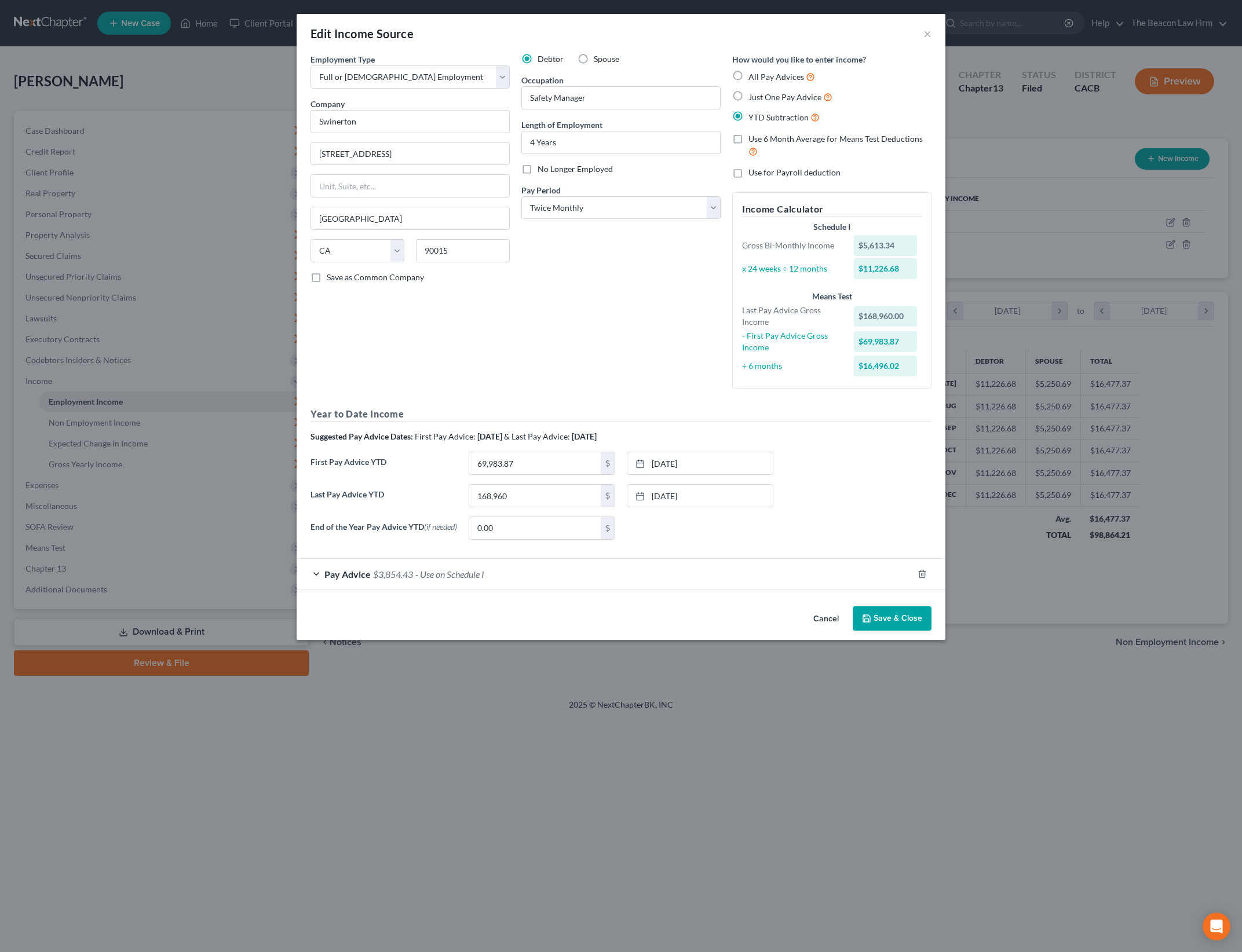
click at [889, 623] on button "Save & Close" at bounding box center [892, 619] width 79 height 25
